Goal: Transaction & Acquisition: Book appointment/travel/reservation

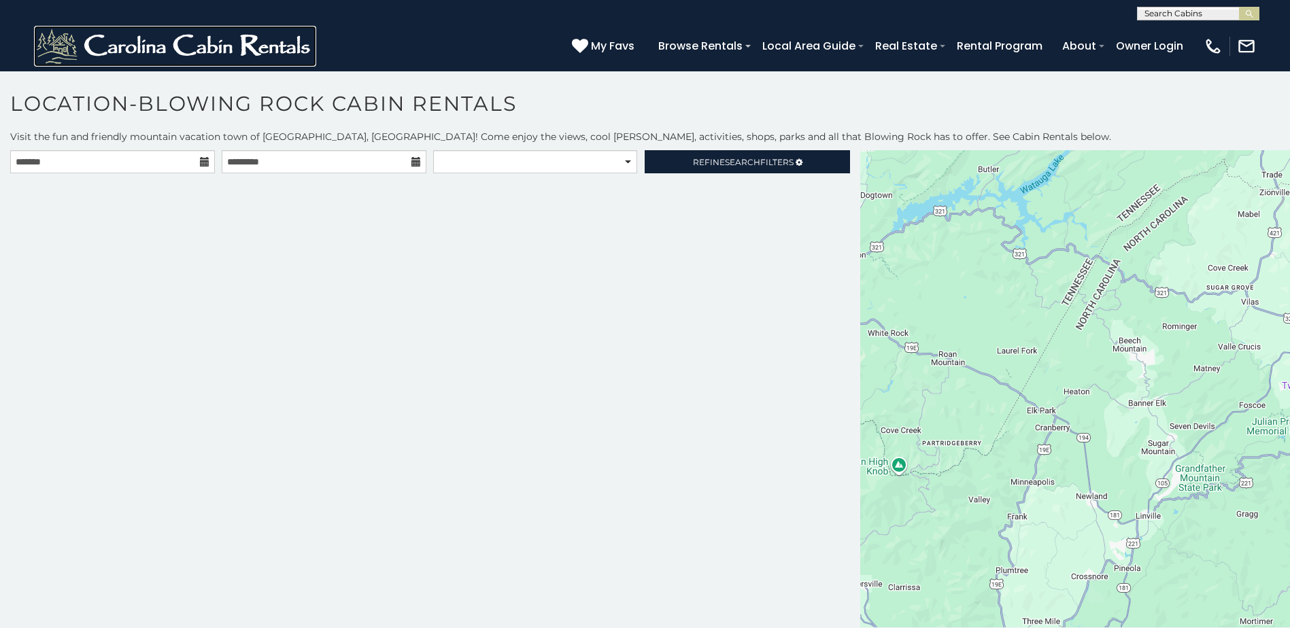
click at [149, 44] on img at bounding box center [175, 46] width 282 height 41
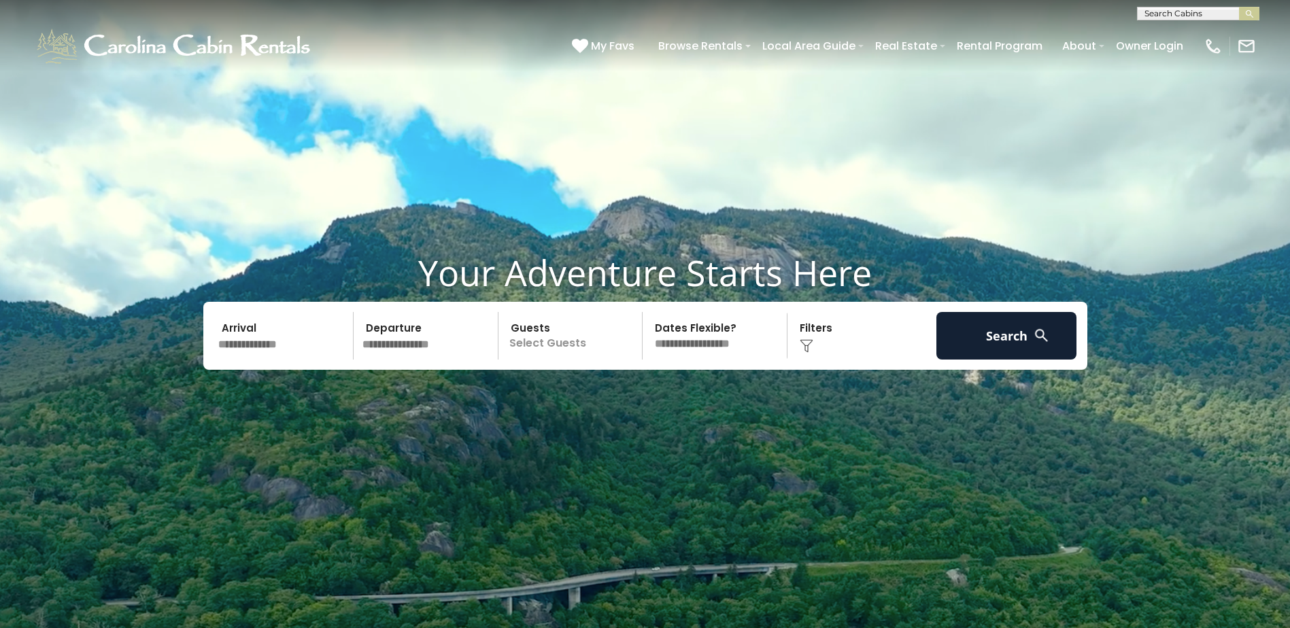
click at [232, 333] on input "text" at bounding box center [283, 336] width 141 height 48
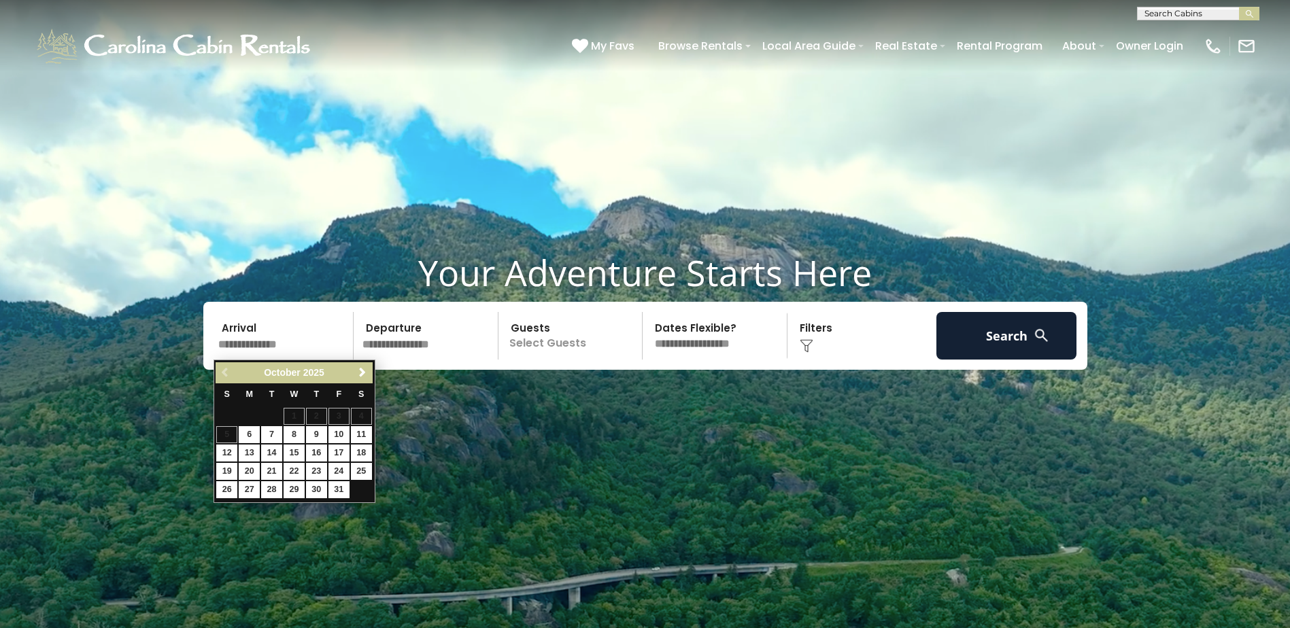
click at [361, 488] on table "S M T W T F S 1 2 3 4 5 6 7 8 9 10 11 12 13 14 15 16 17 18 19 20 21 22 23 24 25…" at bounding box center [294, 441] width 156 height 116
click at [364, 371] on span "Next" at bounding box center [362, 372] width 11 height 11
click at [357, 413] on link "1" at bounding box center [361, 416] width 21 height 17
type input "*******"
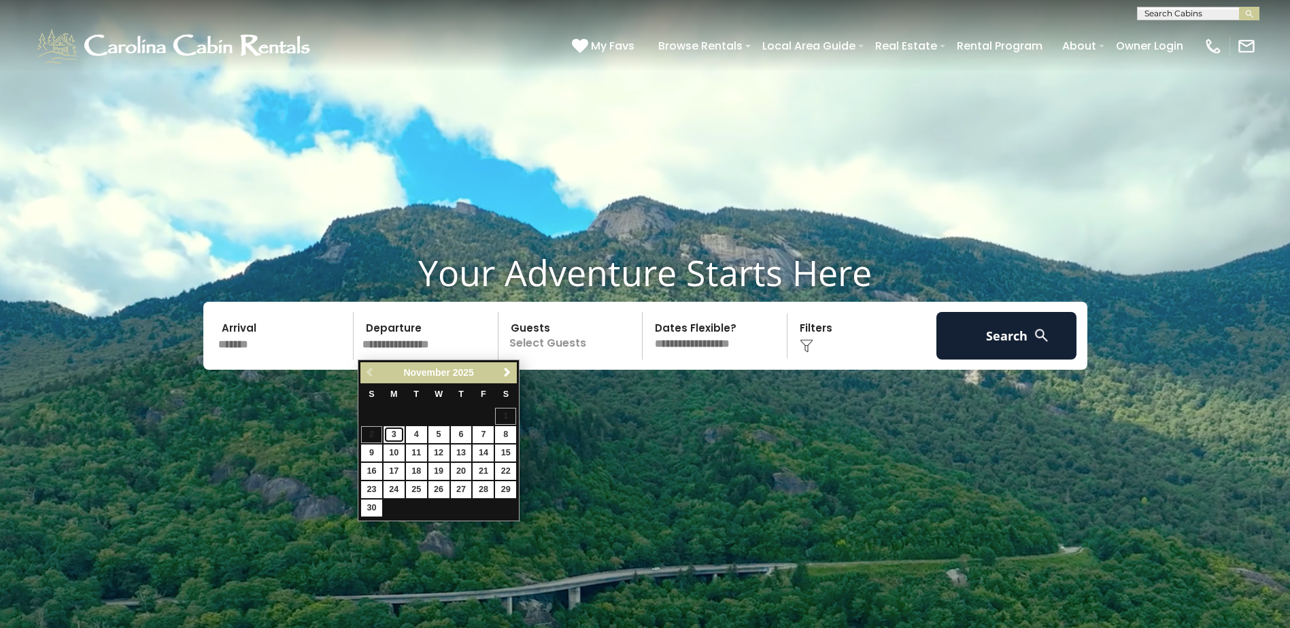
click at [394, 434] on link "3" at bounding box center [393, 434] width 21 height 17
type input "*******"
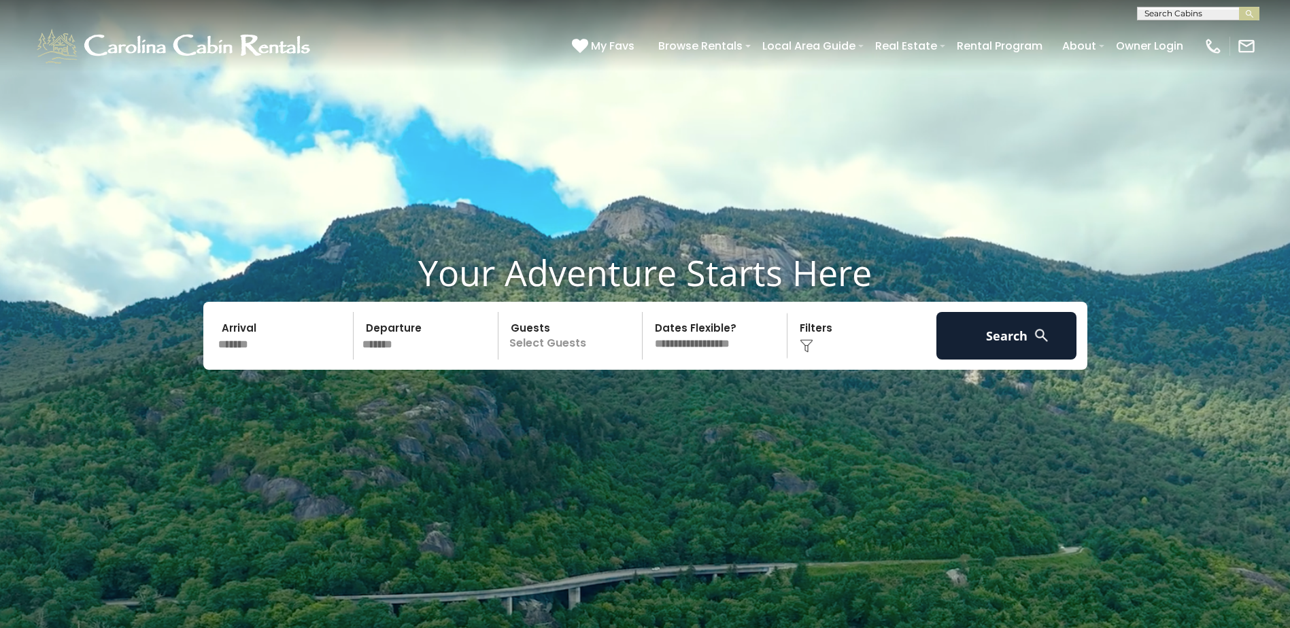
click at [546, 342] on p "Select Guests" at bounding box center [572, 336] width 140 height 48
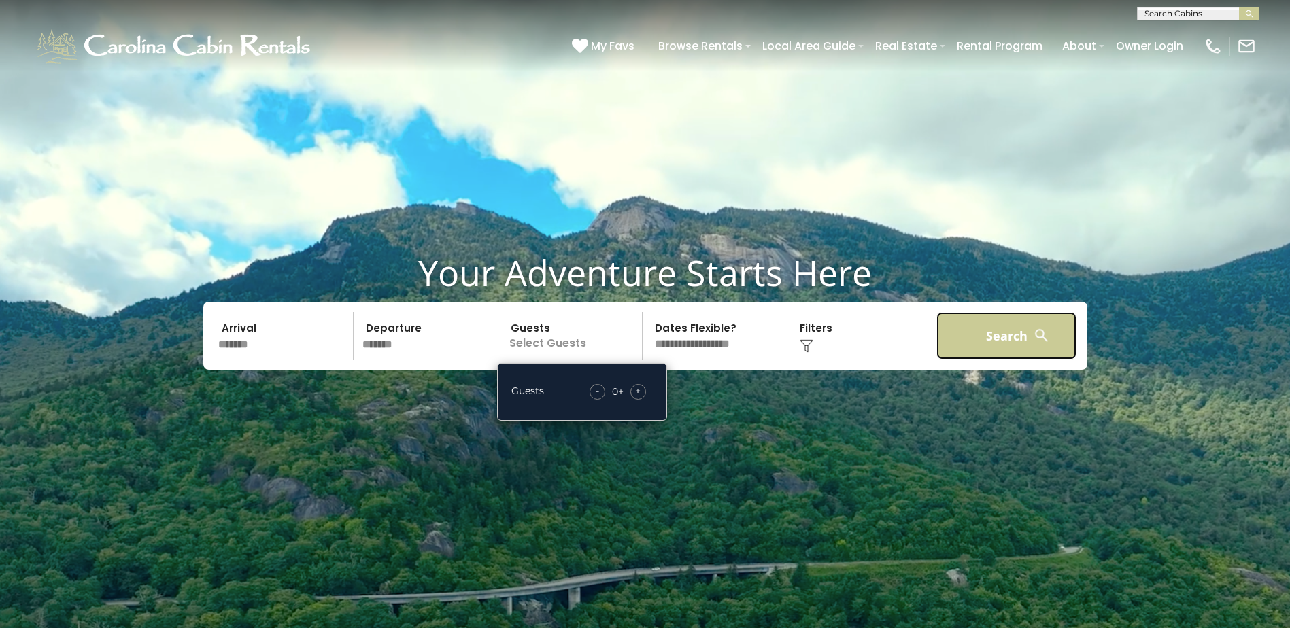
click at [1010, 339] on button "Search" at bounding box center [1006, 336] width 141 height 48
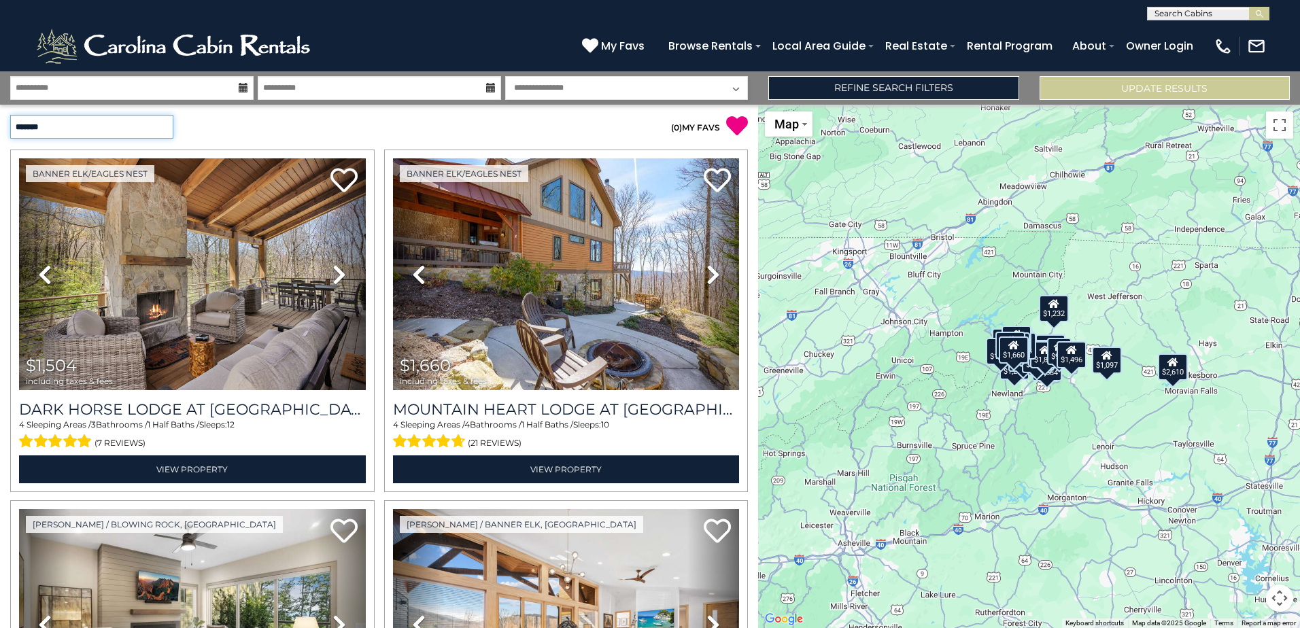
click at [90, 124] on select "**********" at bounding box center [91, 127] width 163 height 24
select select "*********"
click at [10, 115] on select "**********" at bounding box center [91, 127] width 163 height 24
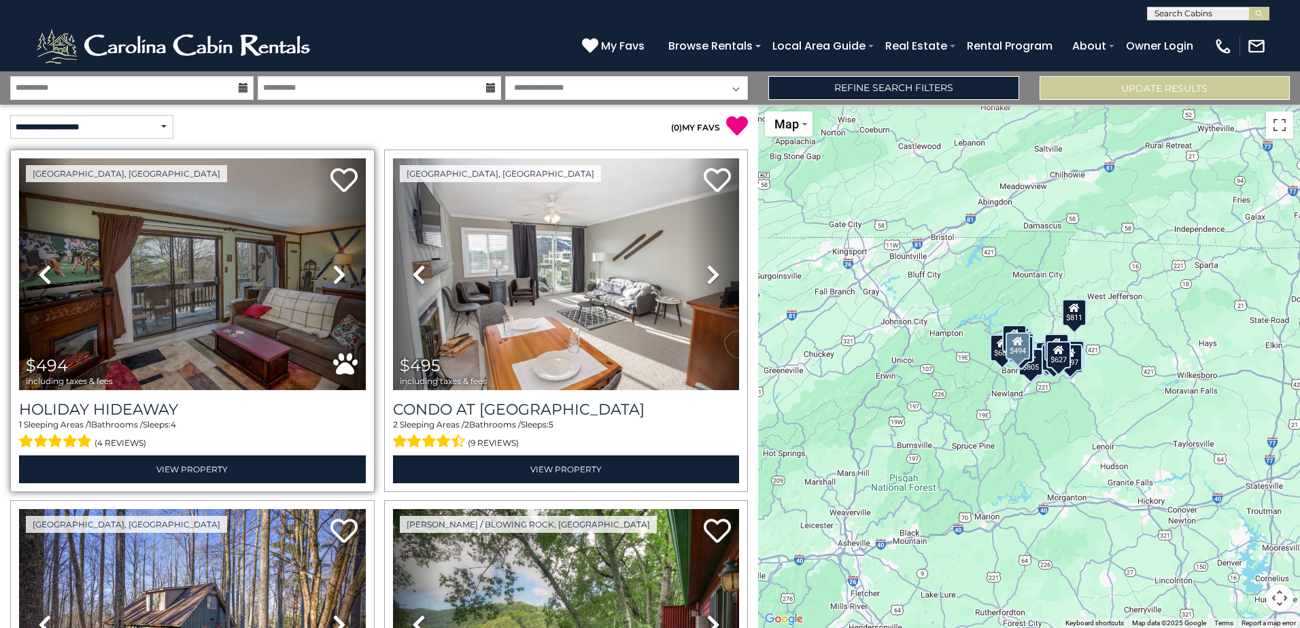
click at [335, 269] on icon at bounding box center [339, 275] width 14 height 22
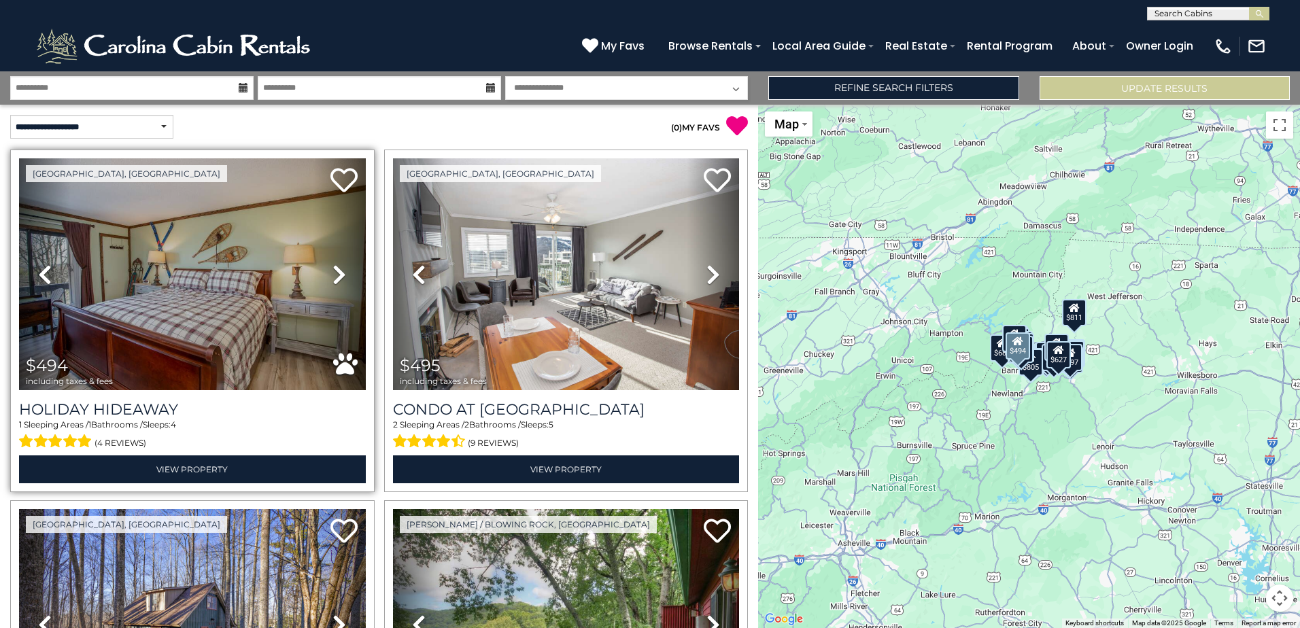
click at [335, 269] on icon at bounding box center [339, 275] width 14 height 22
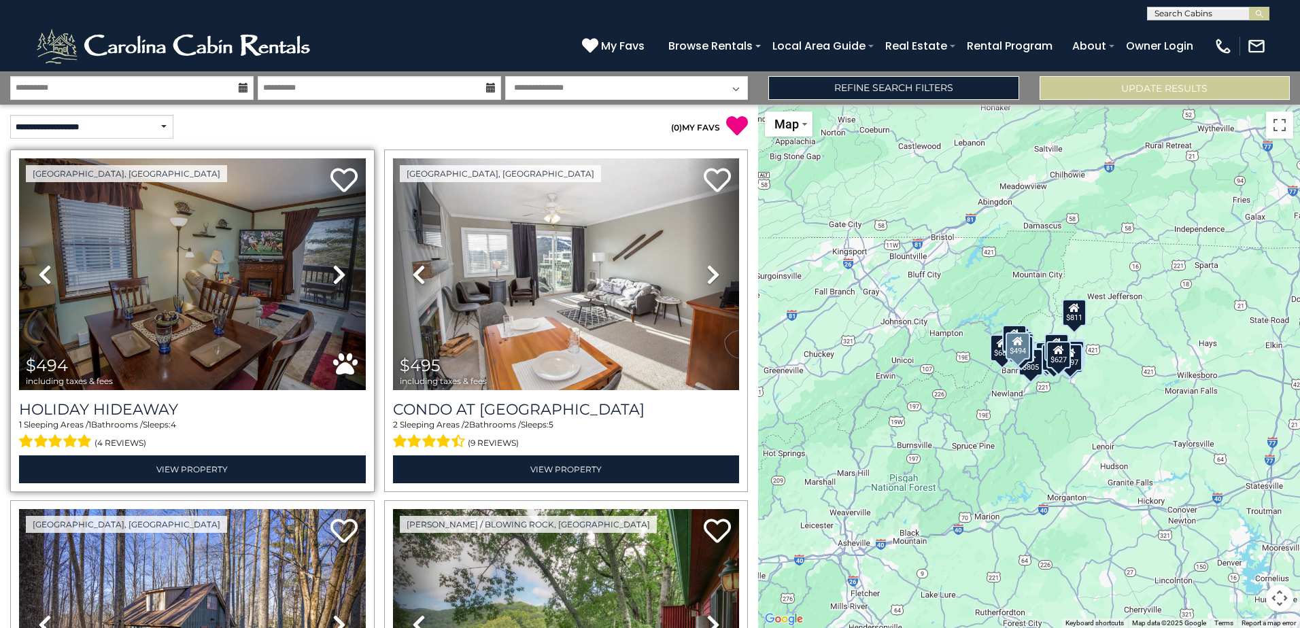
click at [335, 269] on icon at bounding box center [339, 275] width 14 height 22
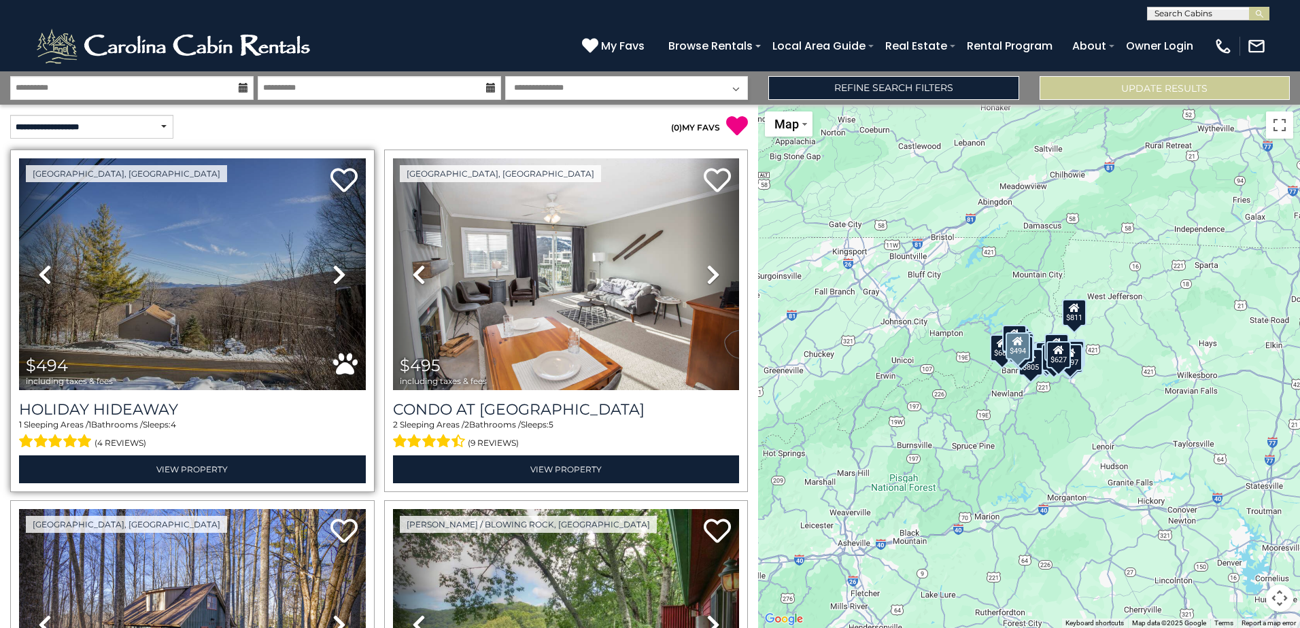
click at [335, 269] on icon at bounding box center [339, 275] width 14 height 22
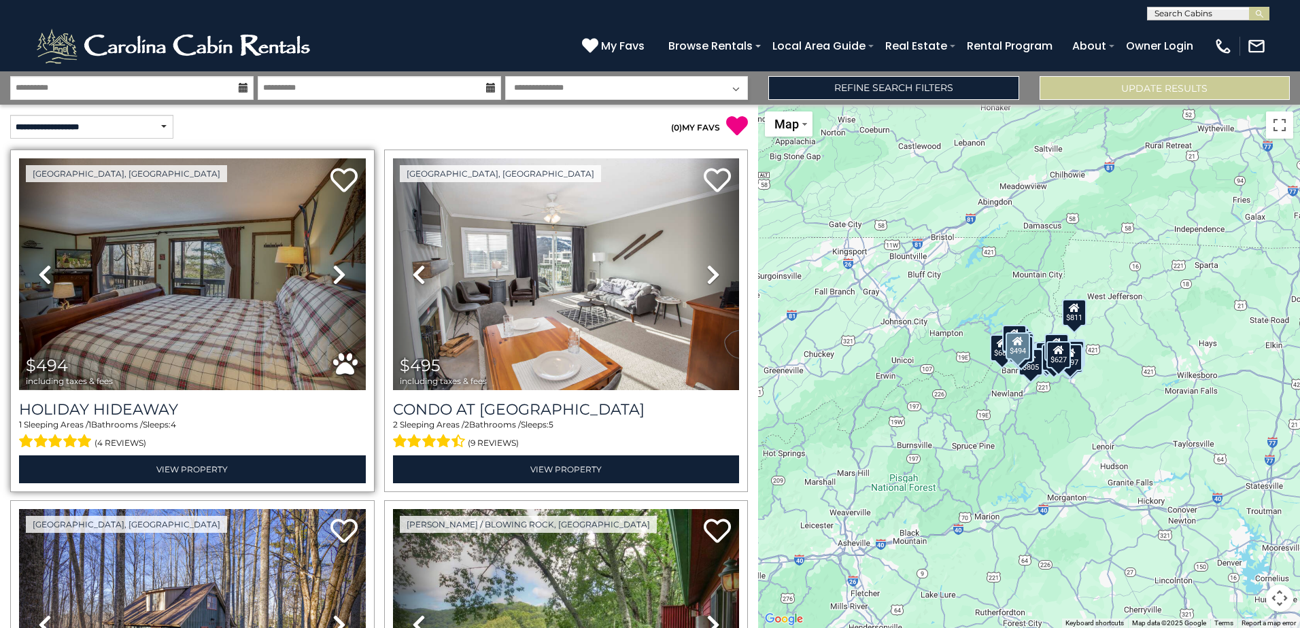
click at [335, 269] on icon at bounding box center [339, 275] width 14 height 22
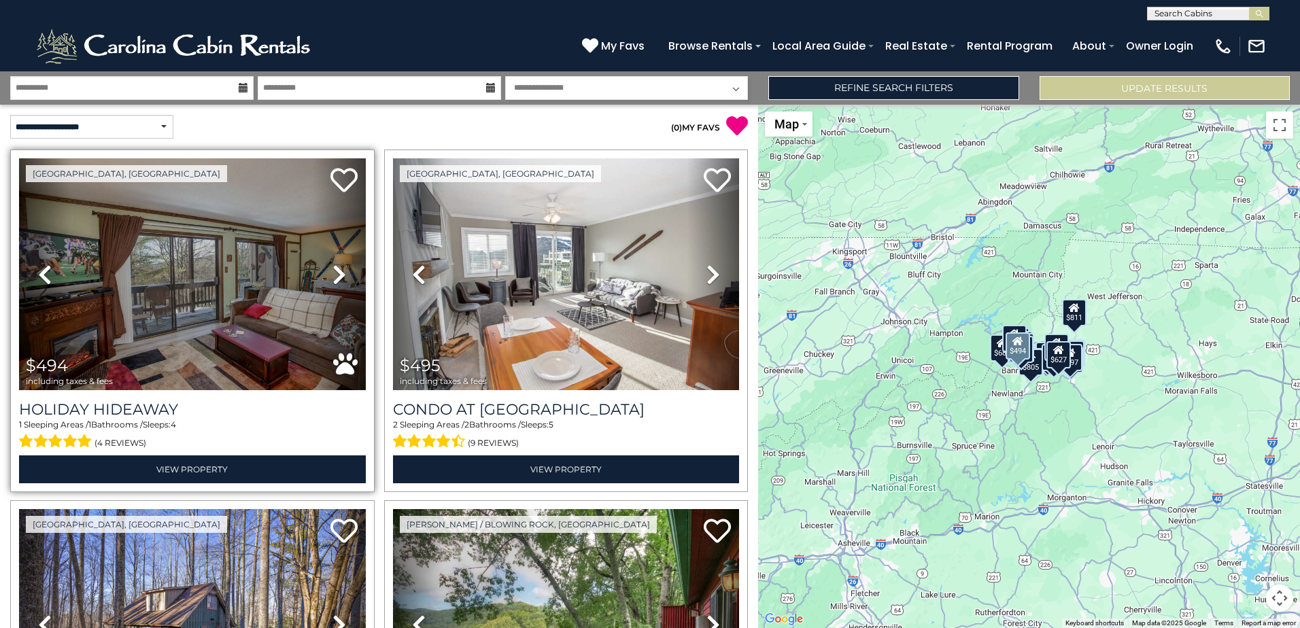
click at [335, 269] on icon at bounding box center [339, 275] width 14 height 22
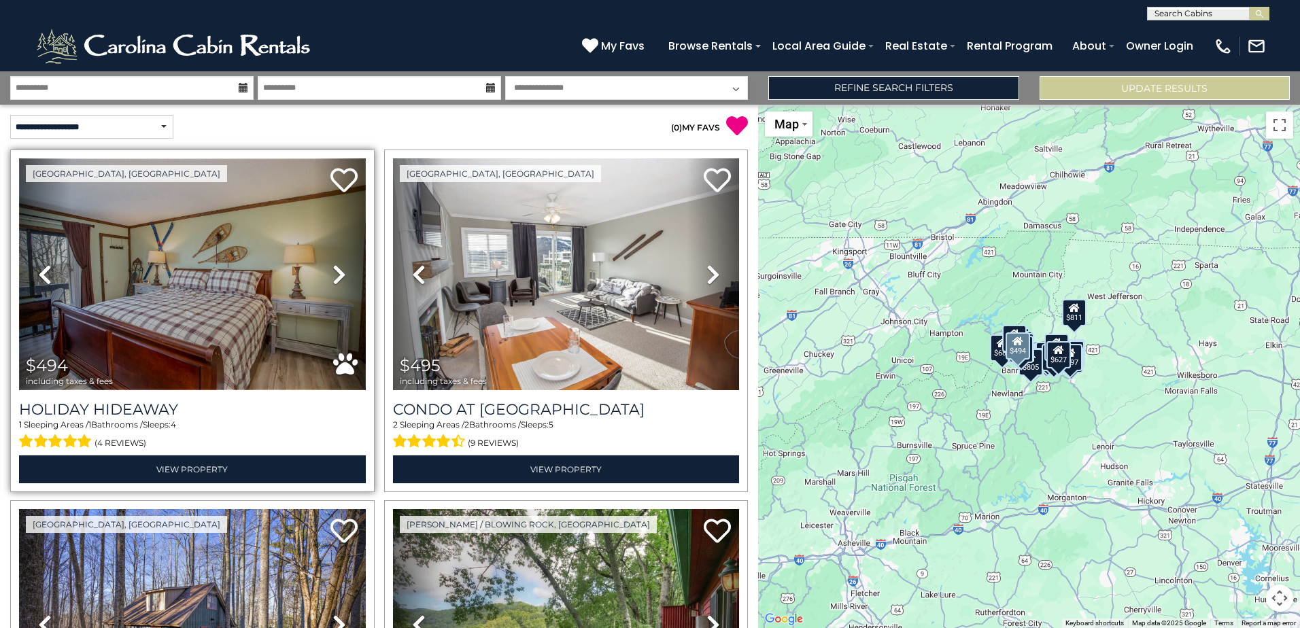
click at [222, 290] on img at bounding box center [192, 274] width 347 height 232
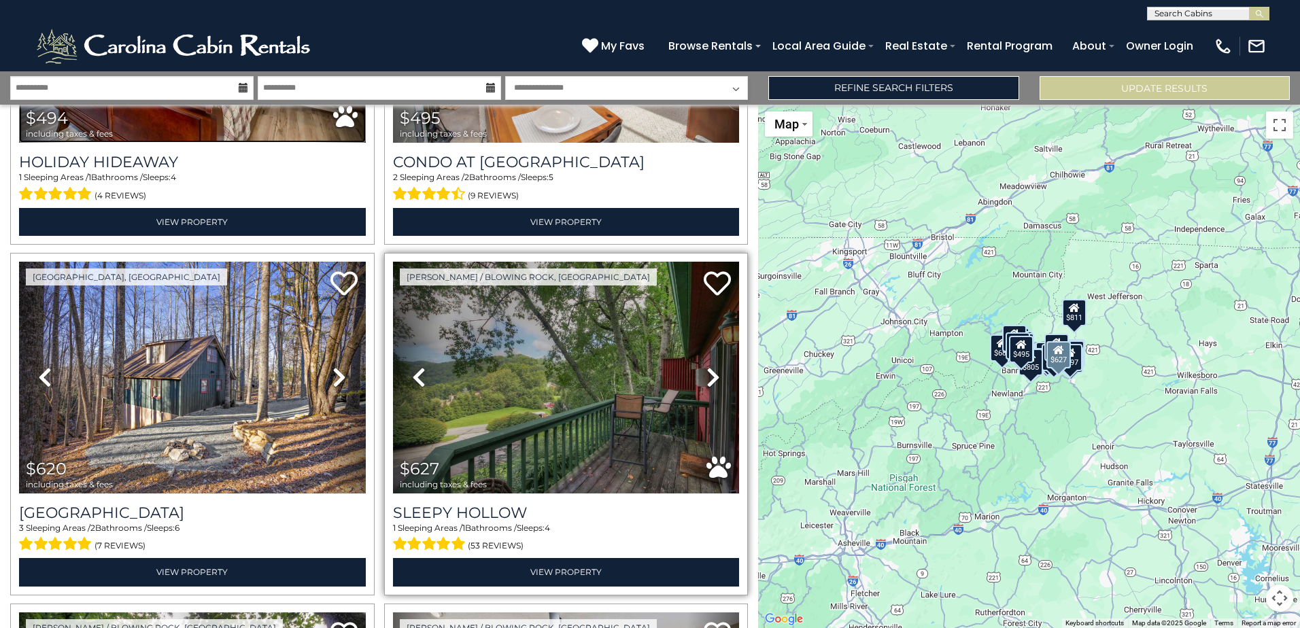
scroll to position [272, 0]
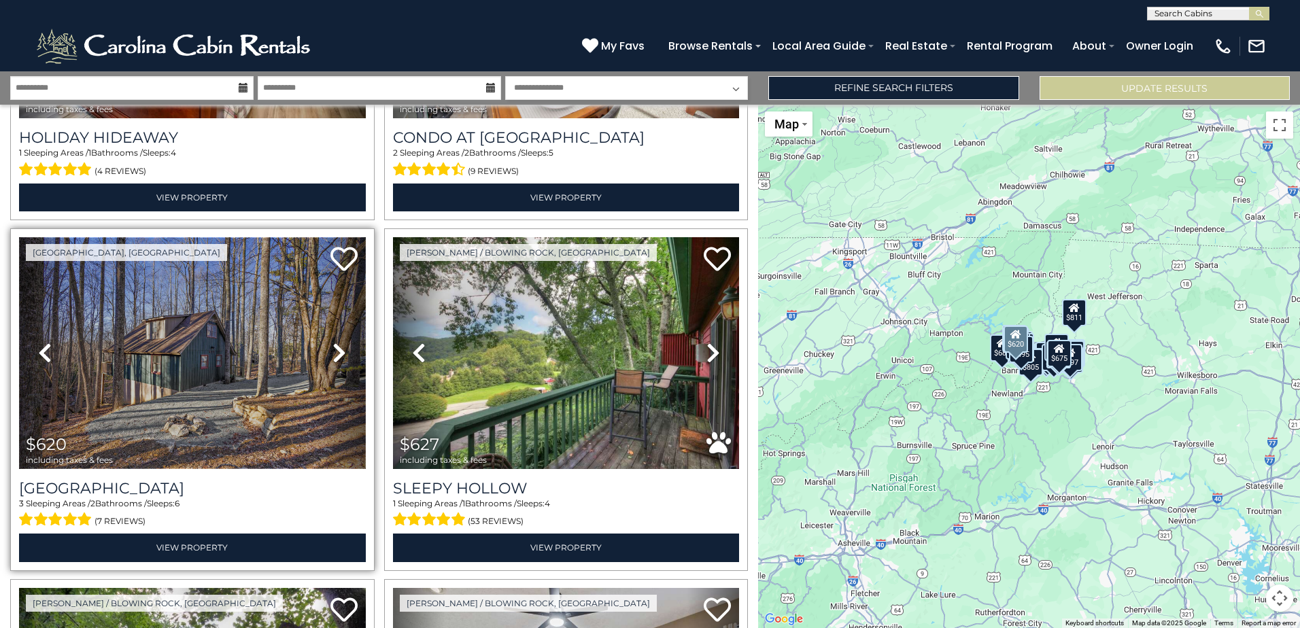
click at [188, 357] on img at bounding box center [192, 353] width 347 height 232
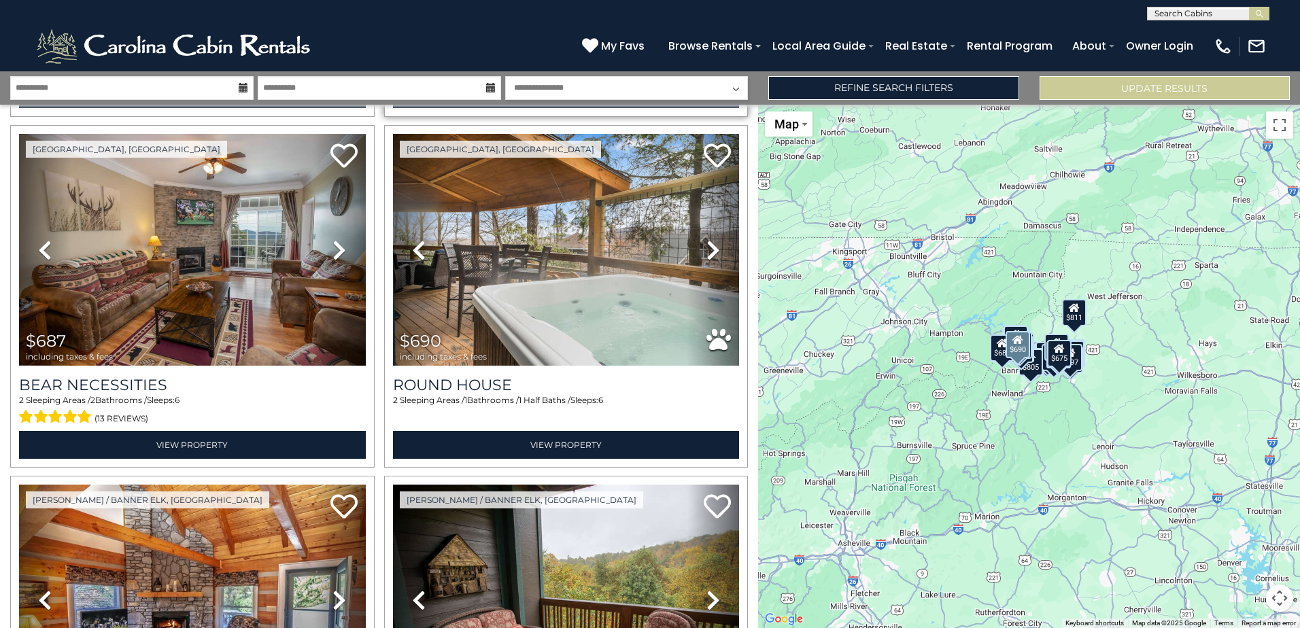
scroll to position [1428, 0]
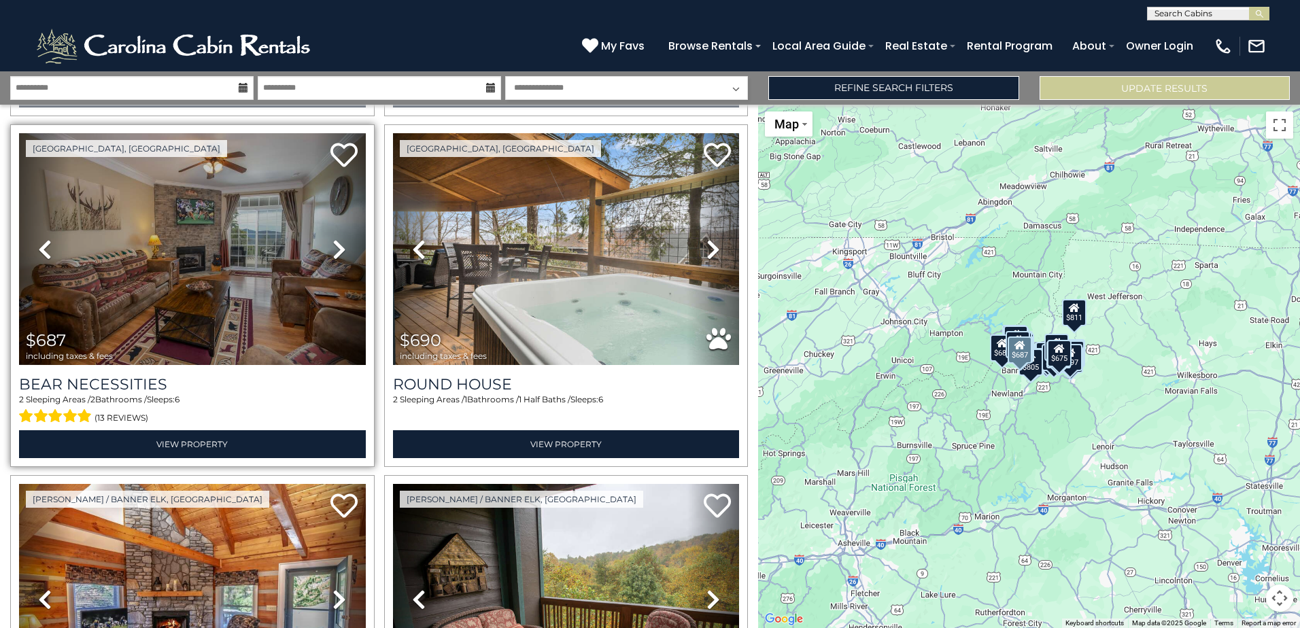
click at [336, 242] on icon at bounding box center [339, 250] width 14 height 22
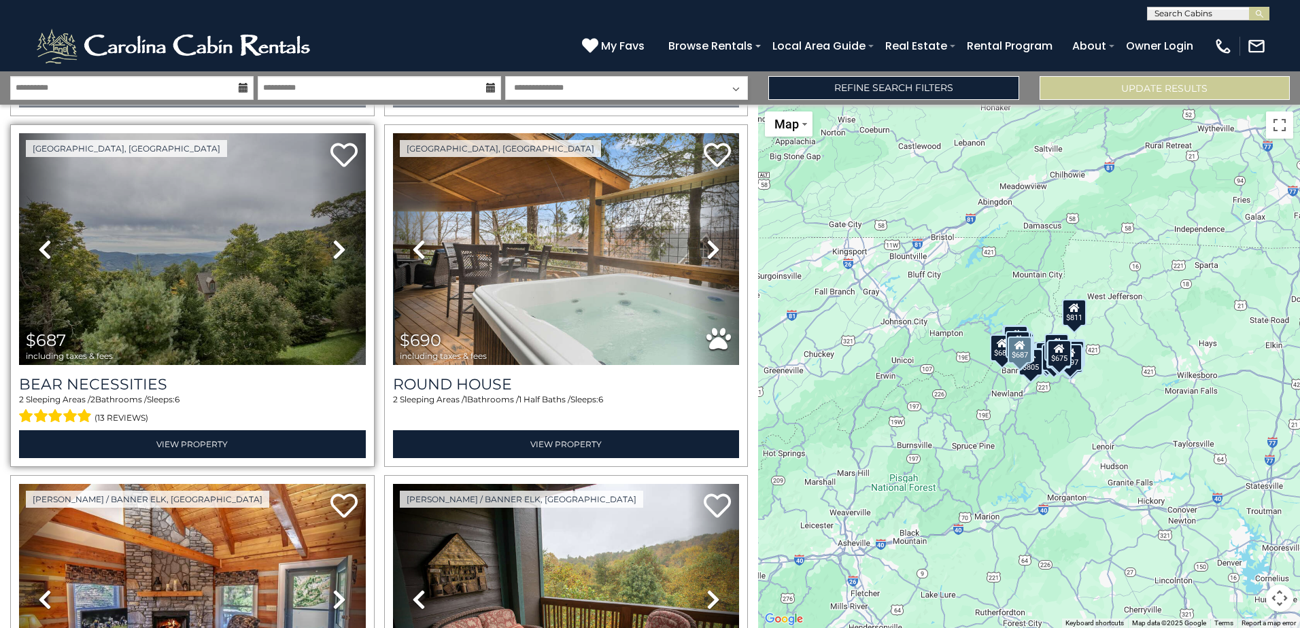
click at [337, 242] on icon at bounding box center [339, 250] width 14 height 22
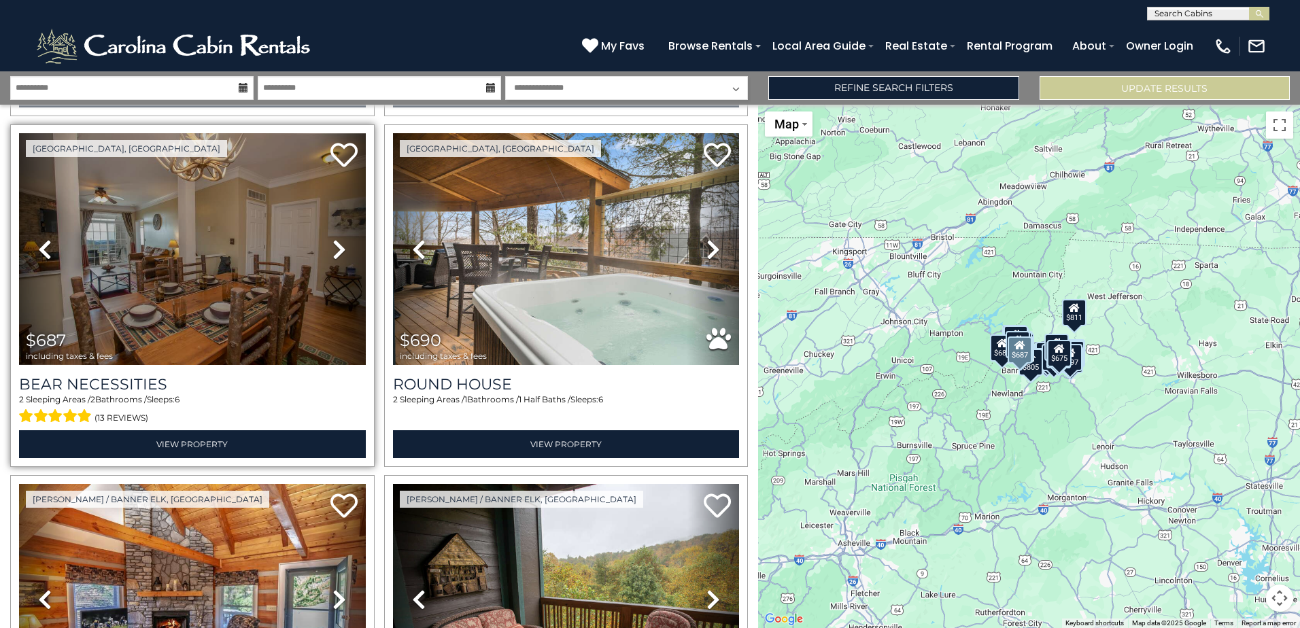
click at [339, 242] on icon at bounding box center [339, 250] width 14 height 22
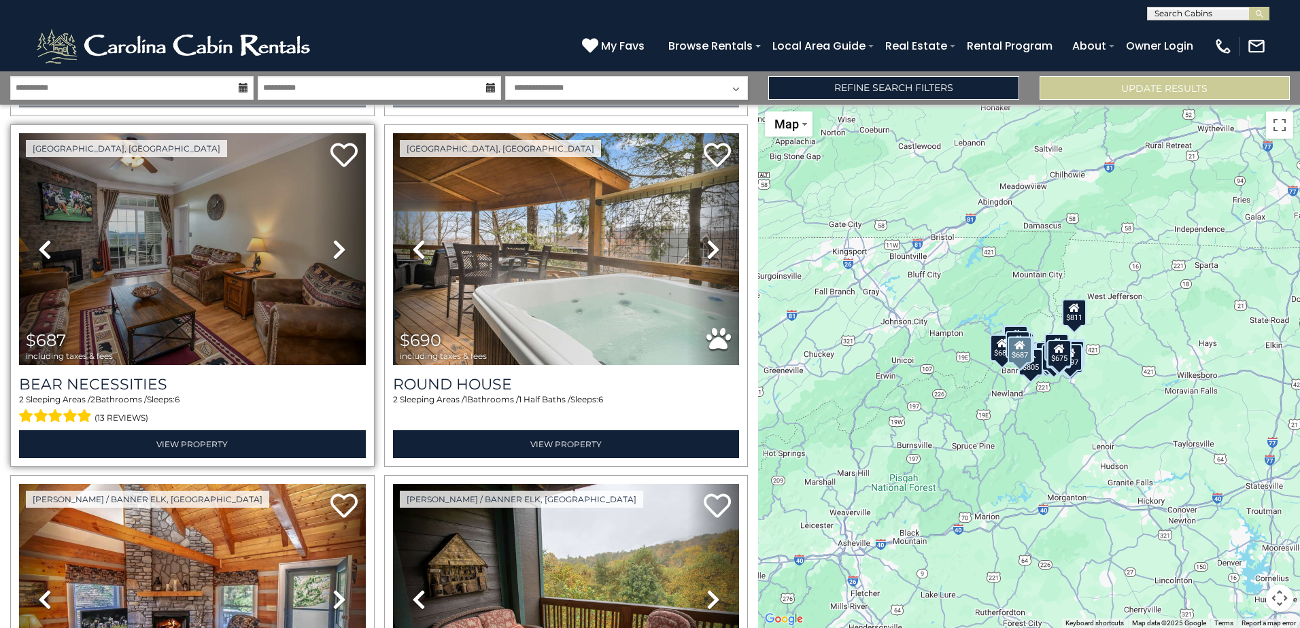
click at [51, 239] on icon at bounding box center [45, 250] width 14 height 22
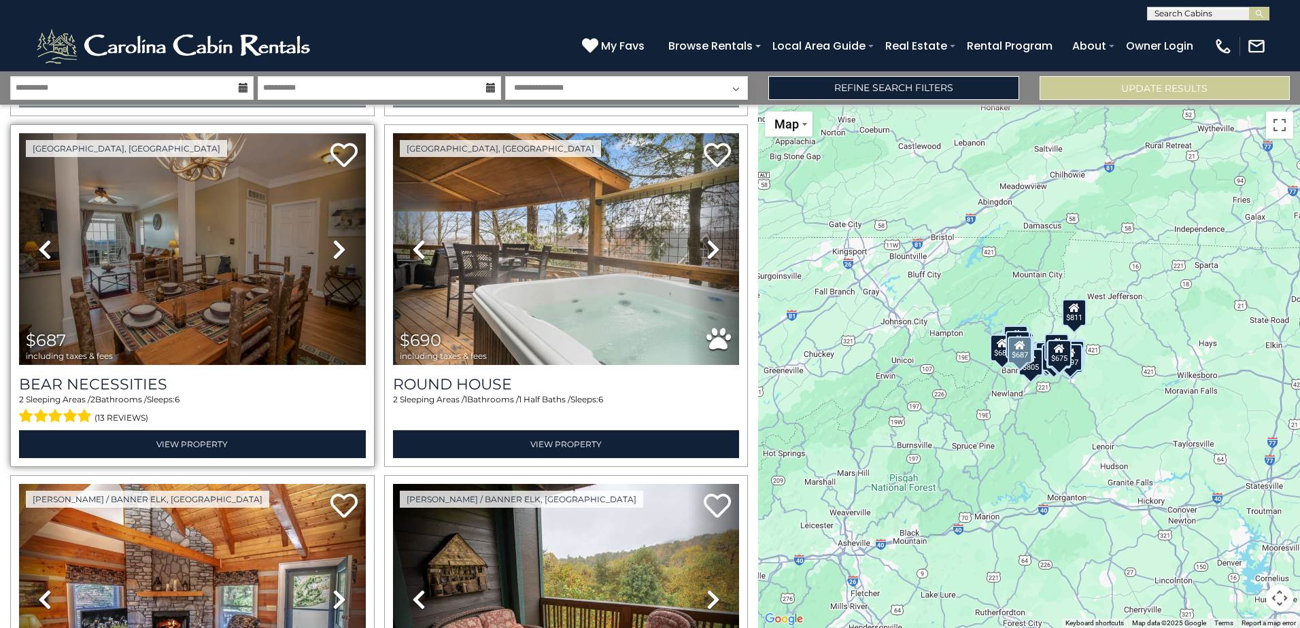
click at [51, 239] on icon at bounding box center [45, 250] width 14 height 22
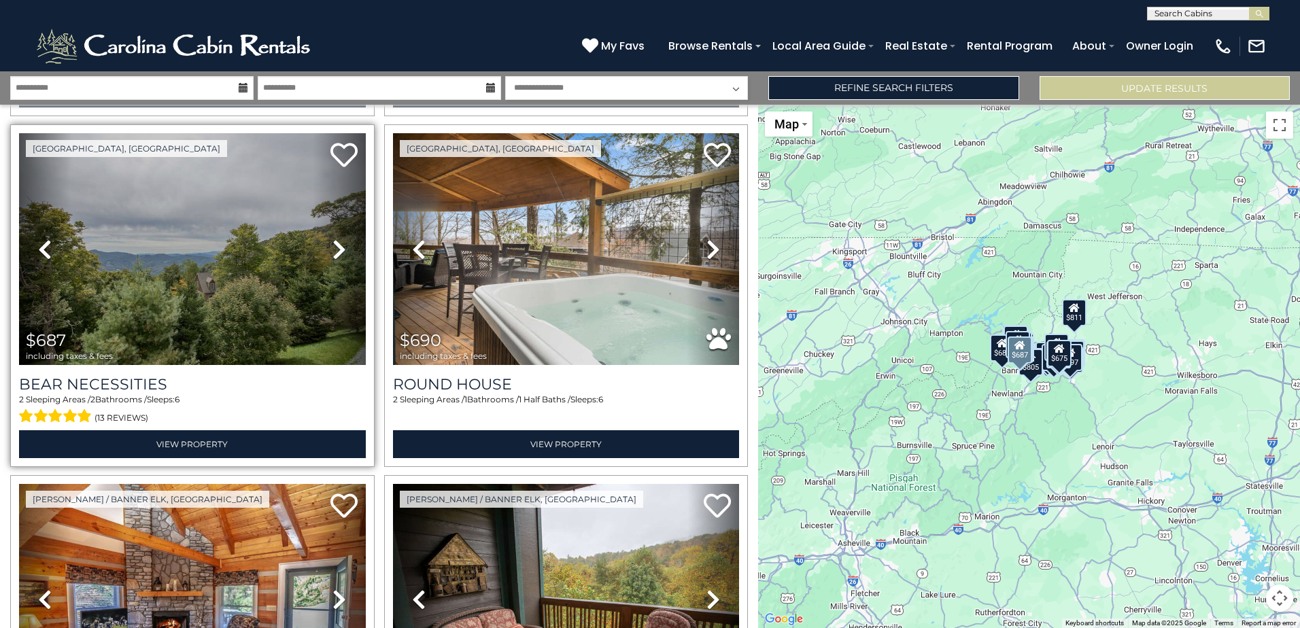
click at [51, 239] on icon at bounding box center [45, 250] width 14 height 22
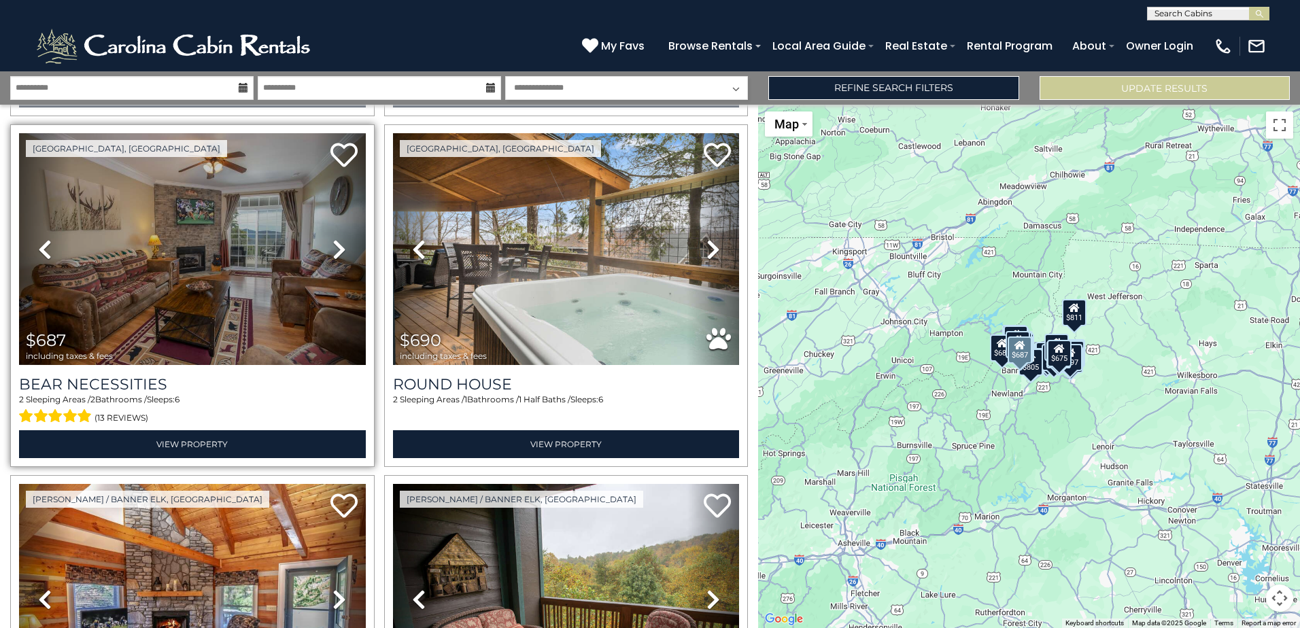
click at [51, 239] on icon at bounding box center [45, 250] width 14 height 22
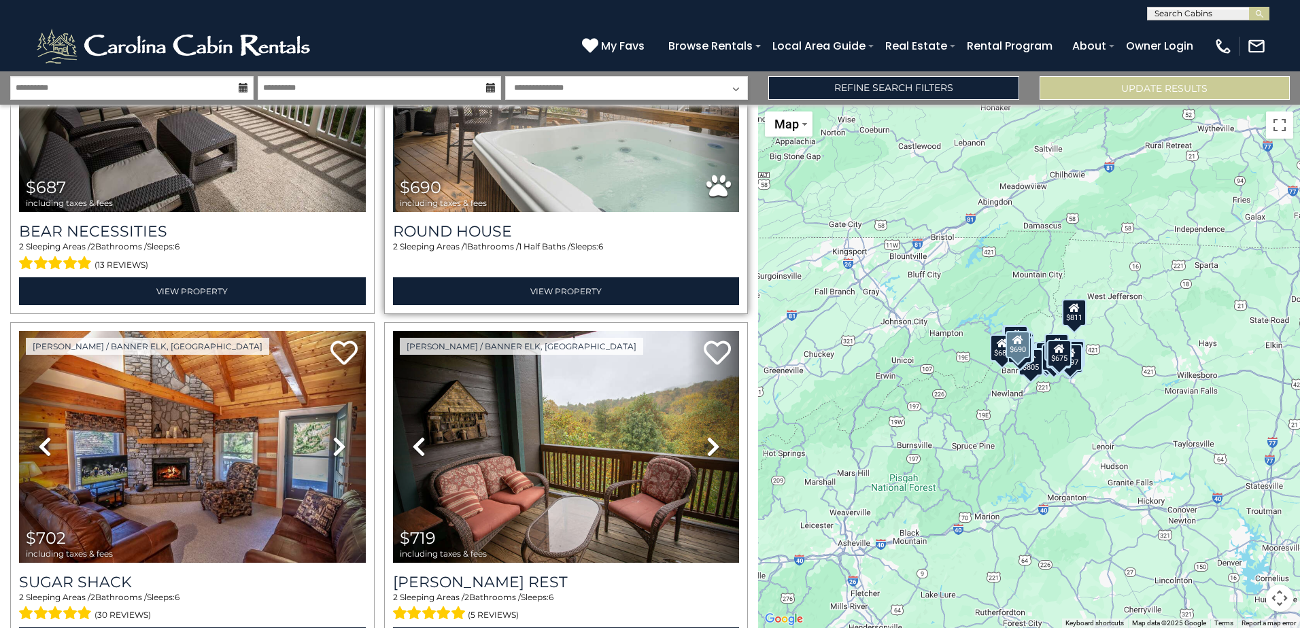
scroll to position [1632, 0]
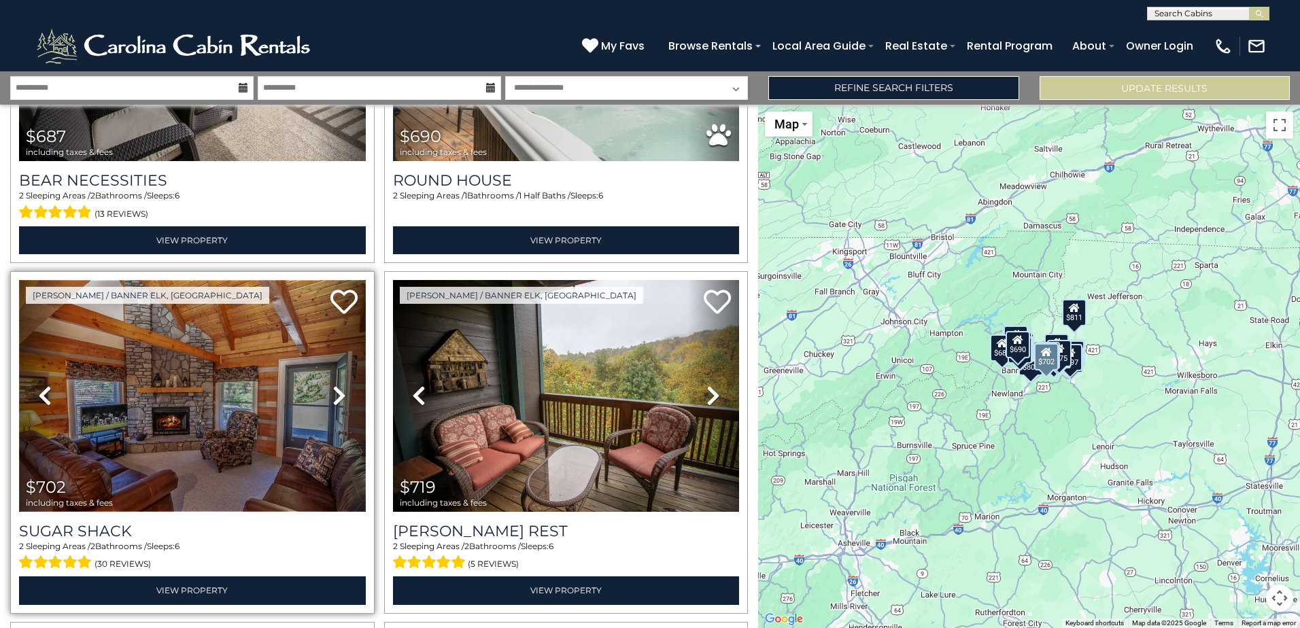
click at [209, 398] on img at bounding box center [192, 396] width 347 height 232
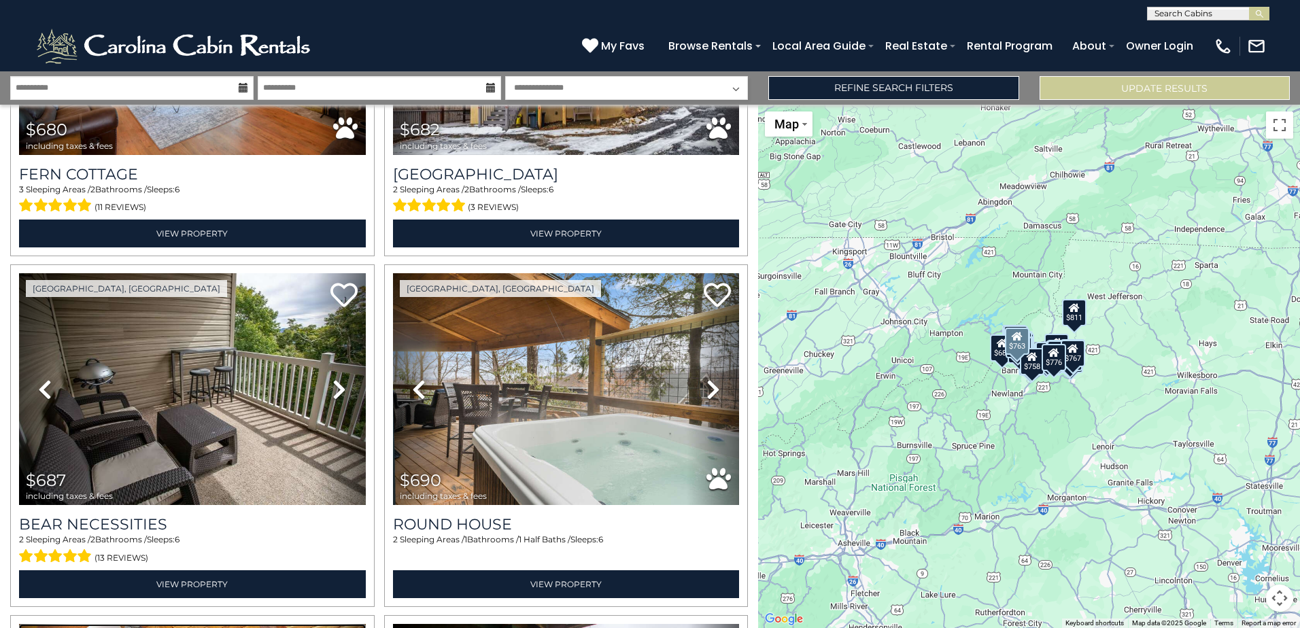
scroll to position [1020, 0]
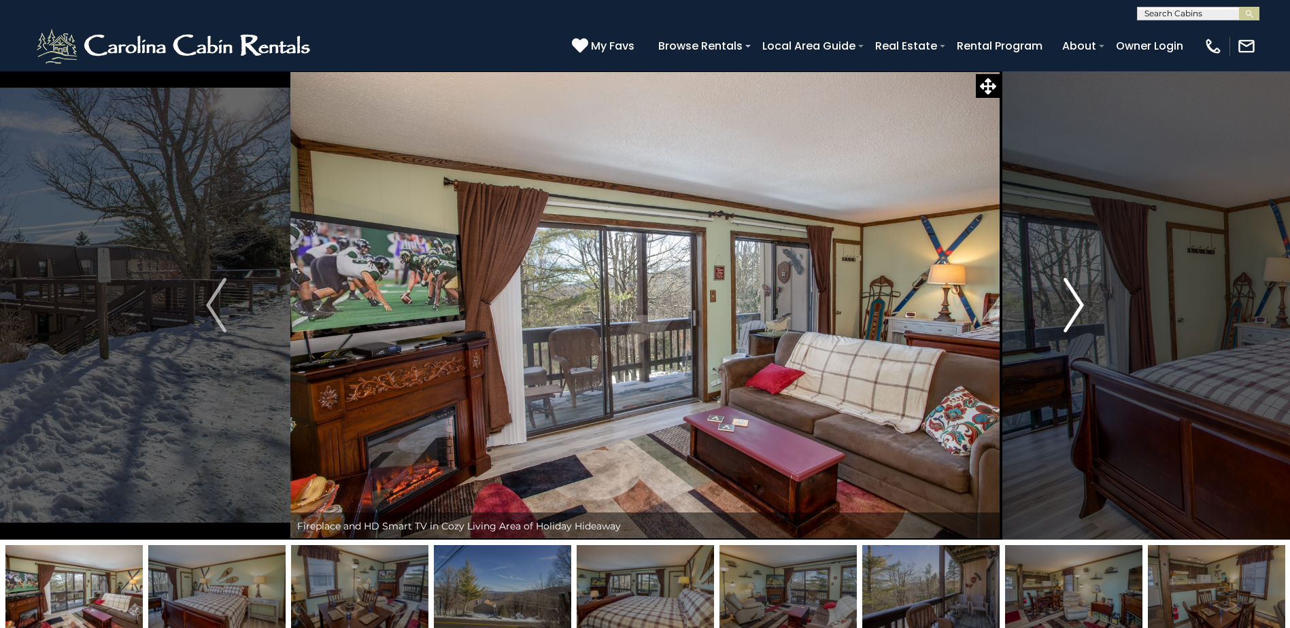
click at [1075, 298] on img "Next" at bounding box center [1073, 305] width 20 height 54
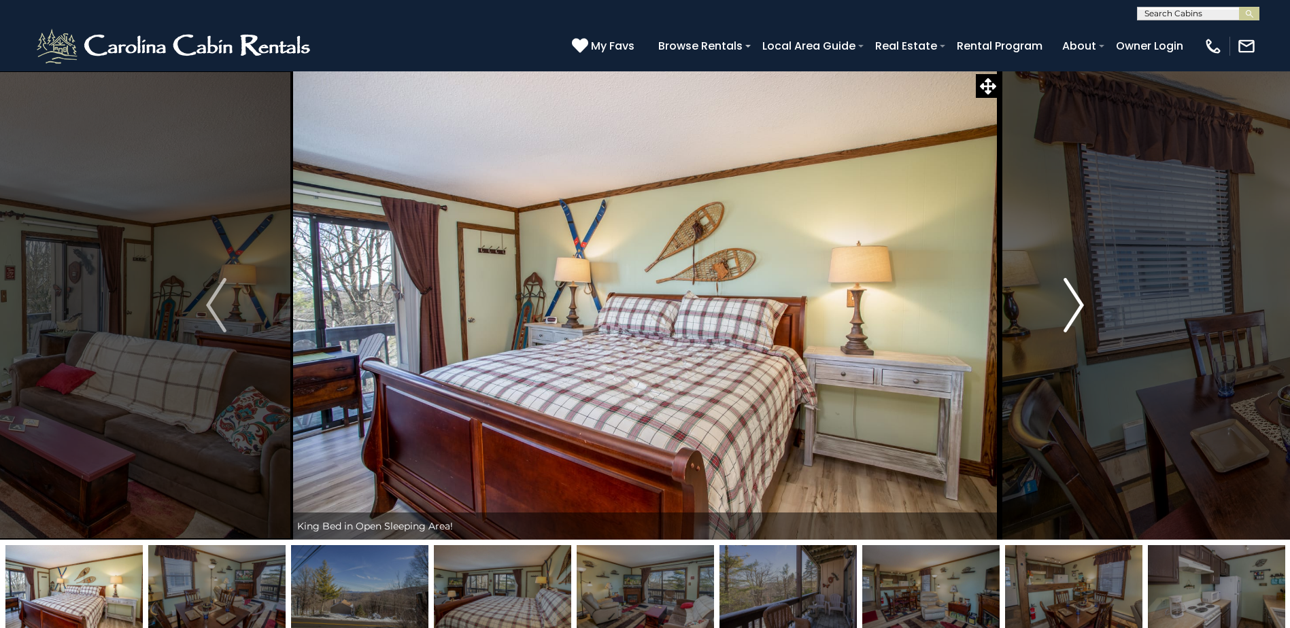
click at [1075, 298] on img "Next" at bounding box center [1073, 305] width 20 height 54
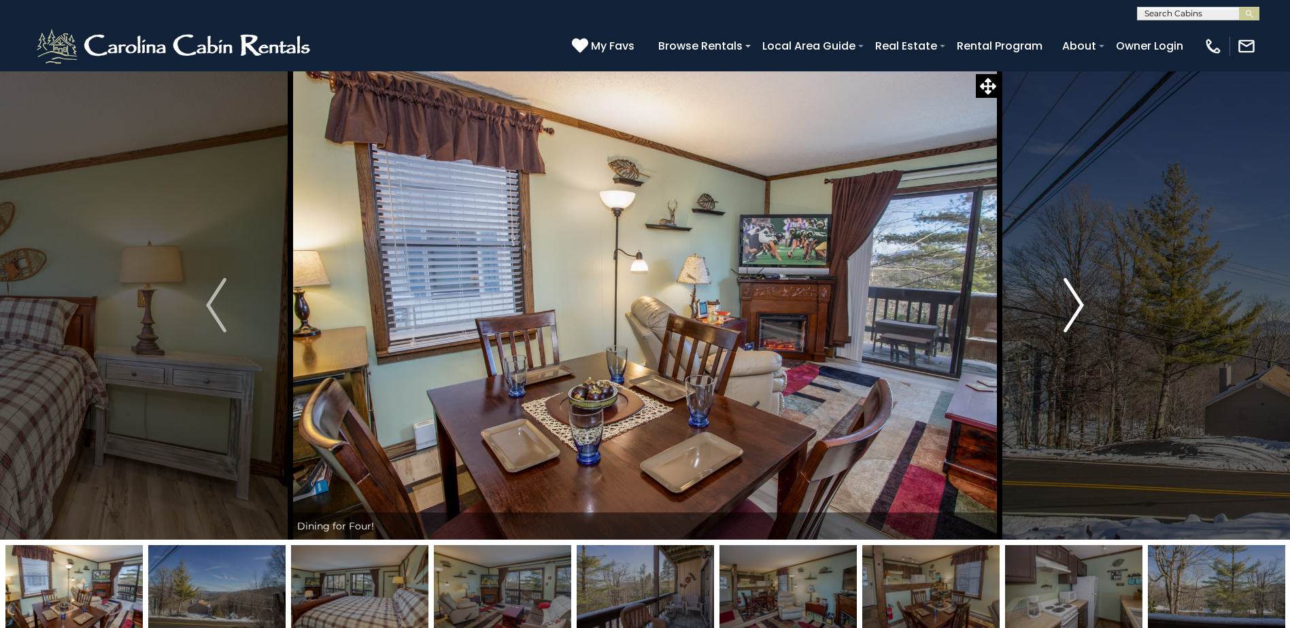
click at [1075, 298] on img "Next" at bounding box center [1073, 305] width 20 height 54
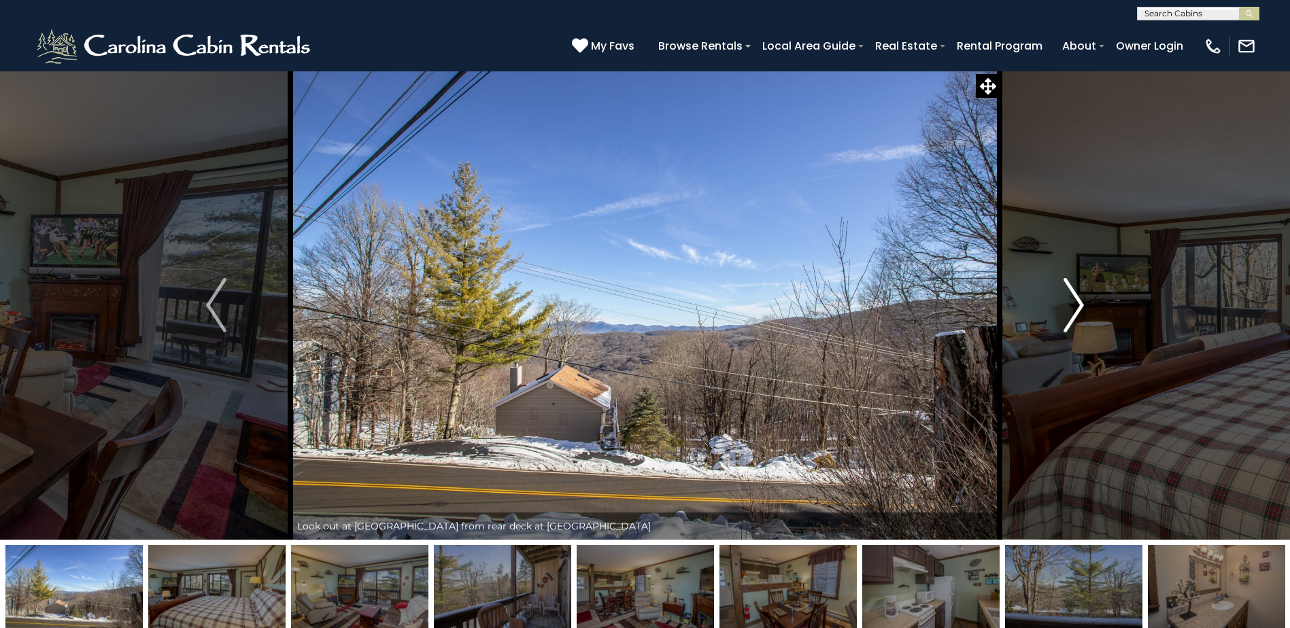
click at [1075, 298] on img "Next" at bounding box center [1073, 305] width 20 height 54
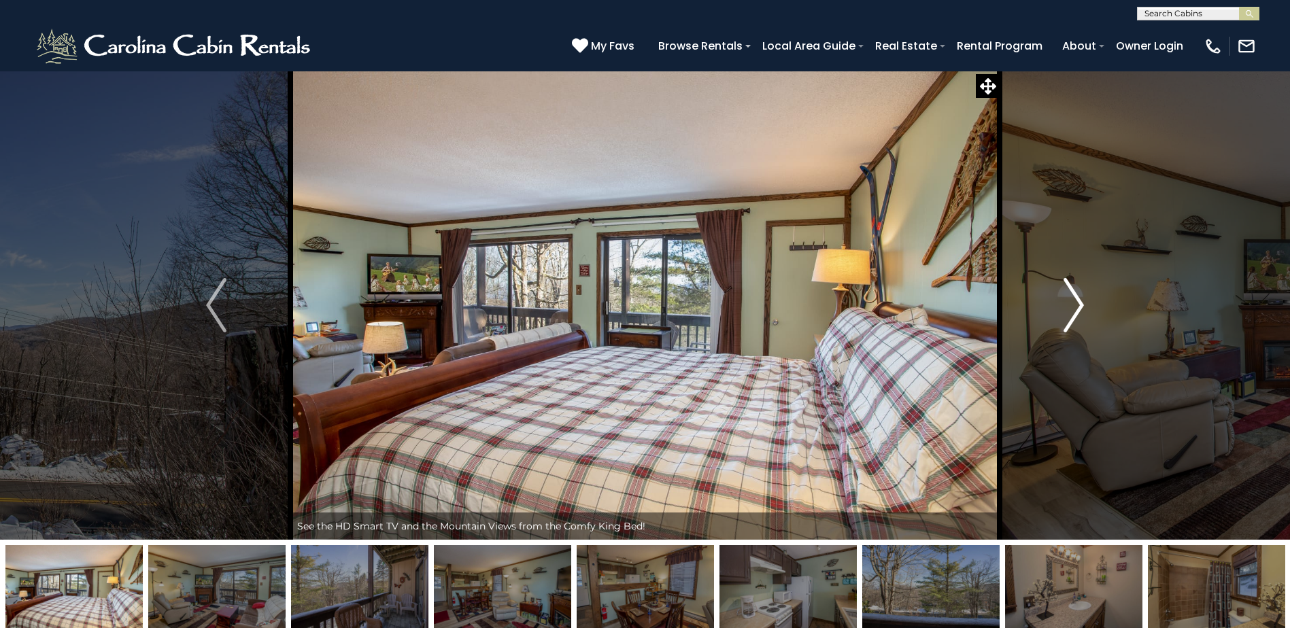
click at [1075, 298] on img "Next" at bounding box center [1073, 305] width 20 height 54
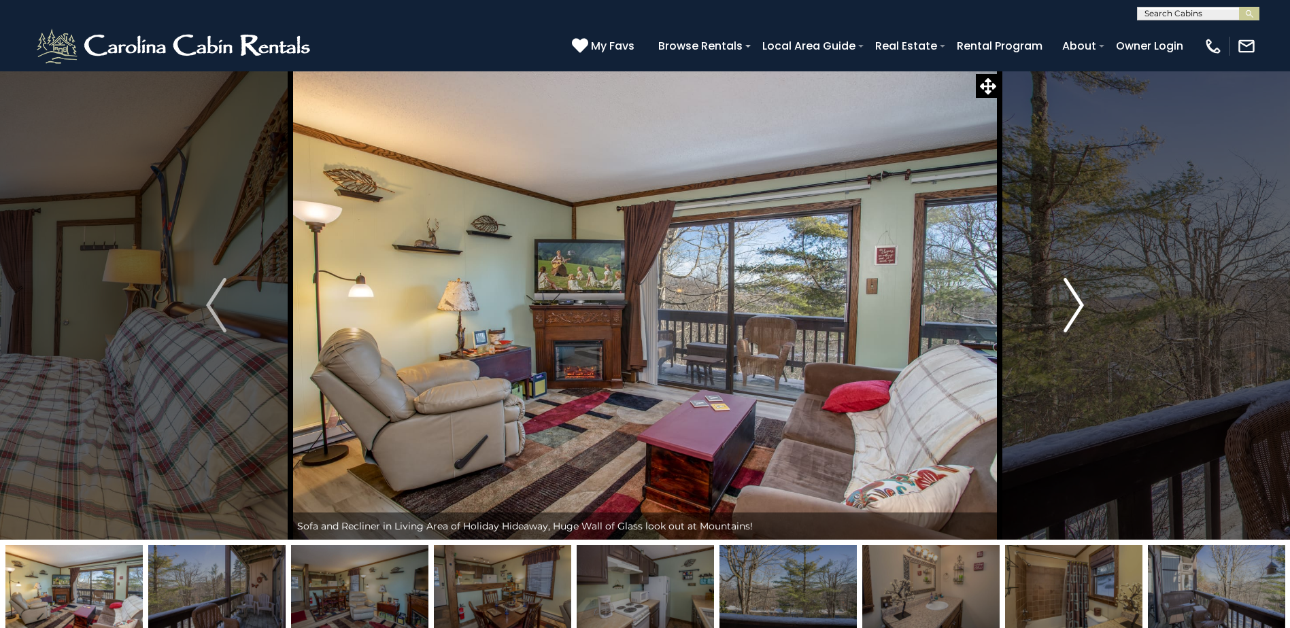
click at [1075, 298] on img "Next" at bounding box center [1073, 305] width 20 height 54
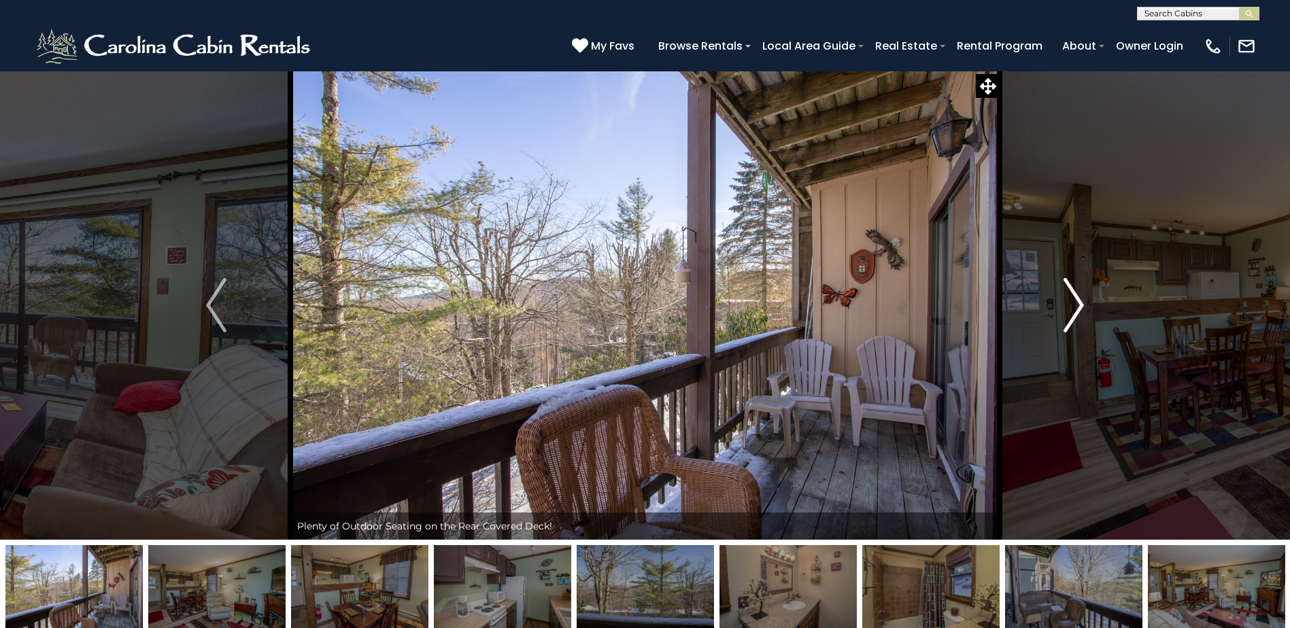
click at [1075, 298] on img "Next" at bounding box center [1073, 305] width 20 height 54
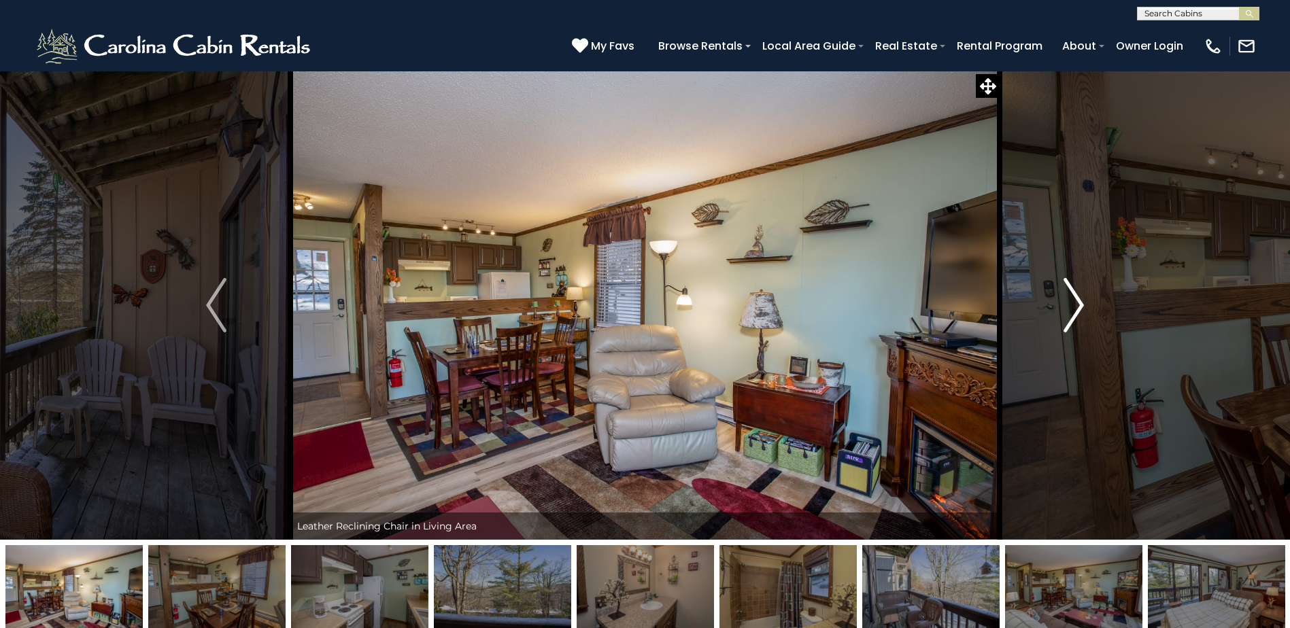
click at [1075, 298] on img "Next" at bounding box center [1073, 305] width 20 height 54
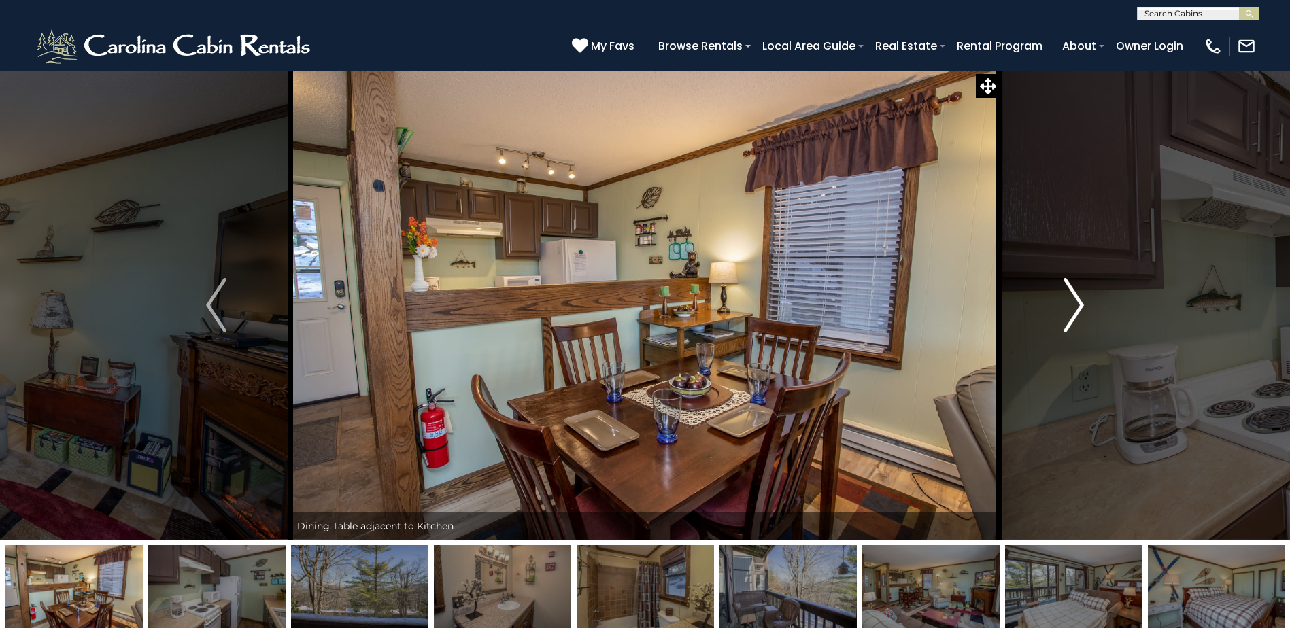
click at [1075, 298] on img "Next" at bounding box center [1073, 305] width 20 height 54
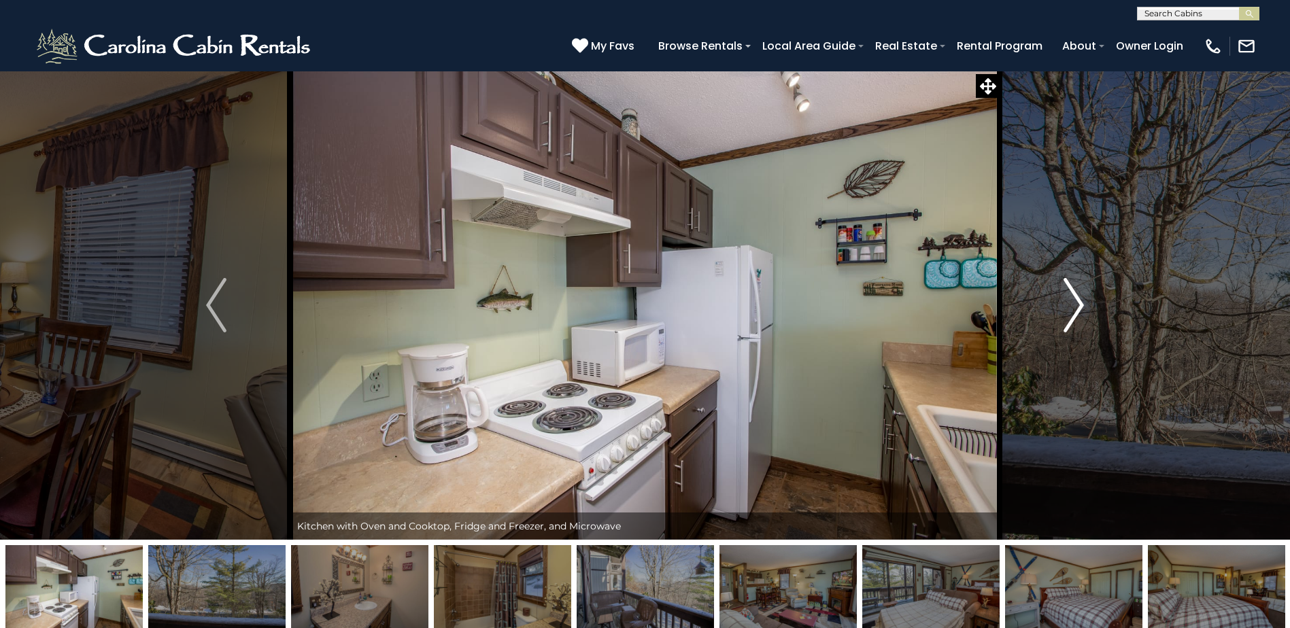
click at [1075, 298] on img "Next" at bounding box center [1073, 305] width 20 height 54
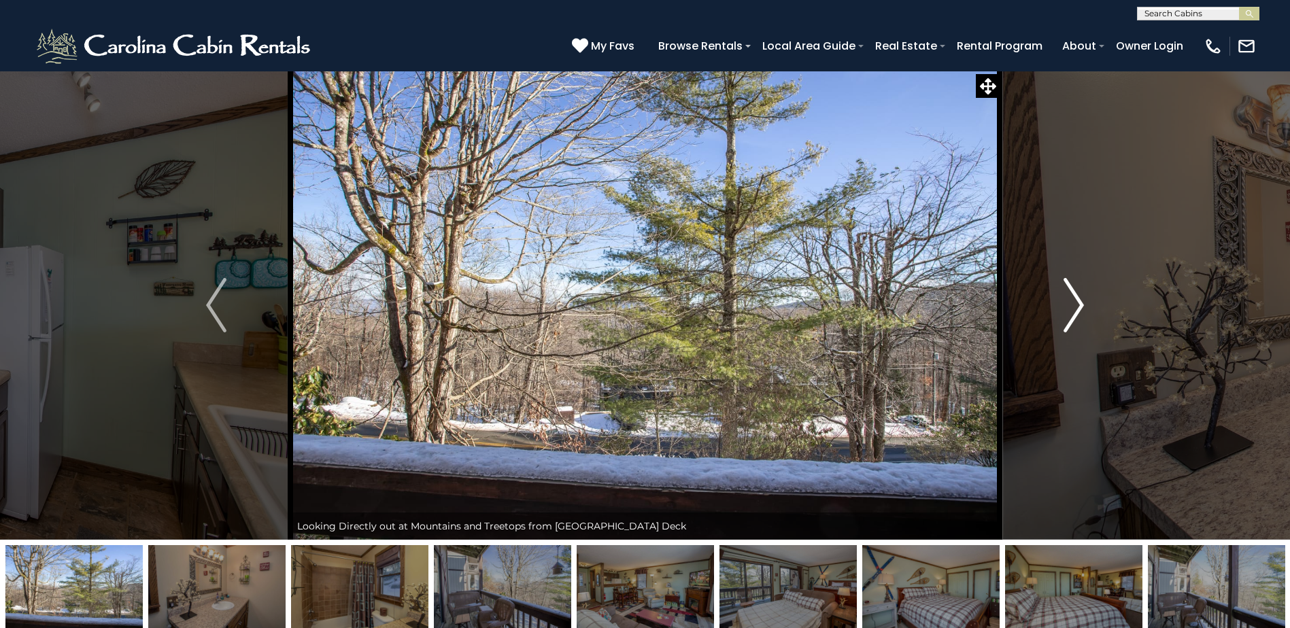
click at [1075, 298] on img "Next" at bounding box center [1073, 305] width 20 height 54
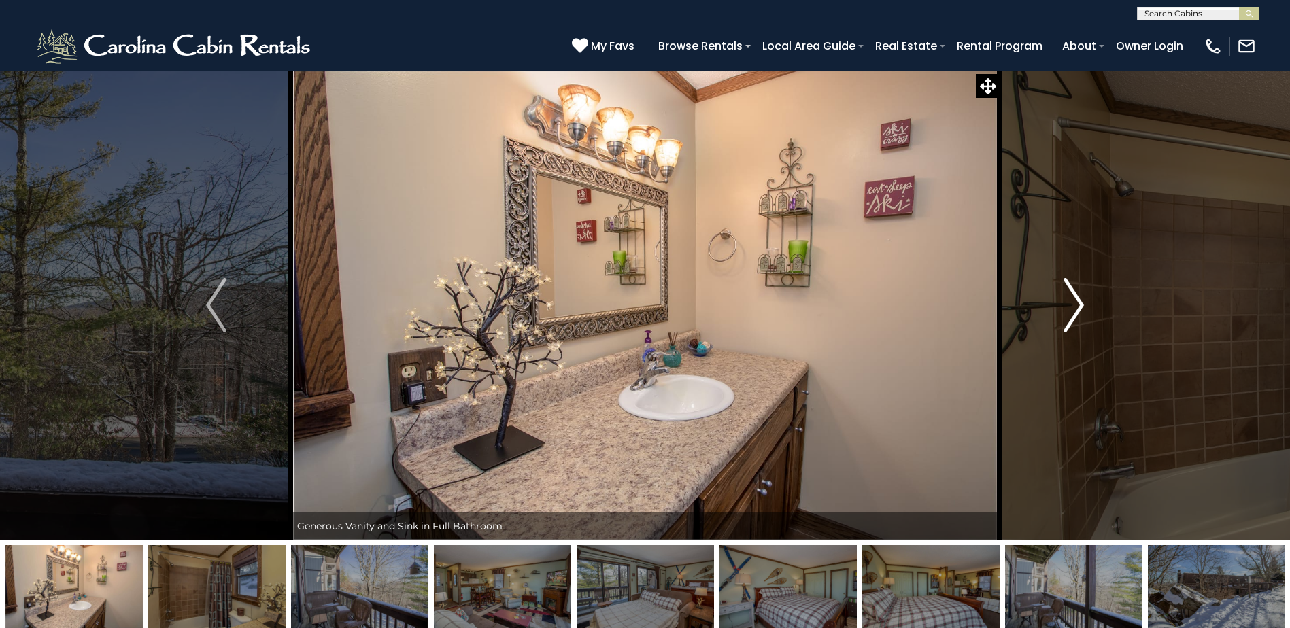
click at [1075, 298] on img "Next" at bounding box center [1073, 305] width 20 height 54
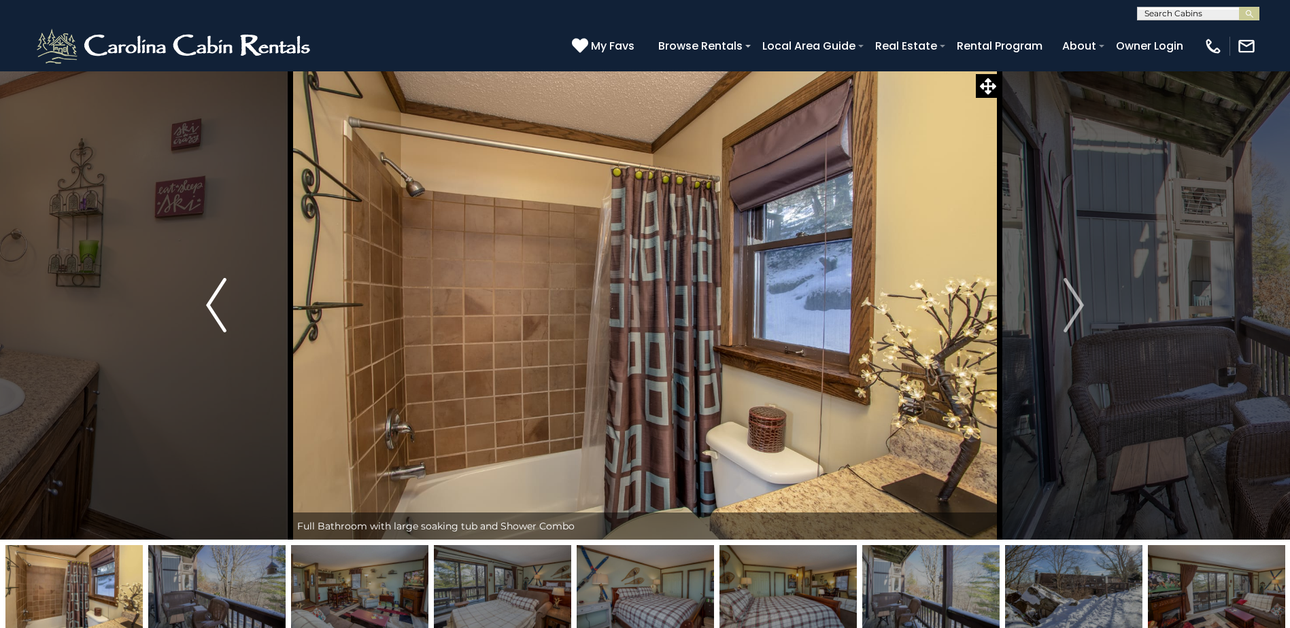
click at [207, 304] on img "Previous" at bounding box center [216, 305] width 20 height 54
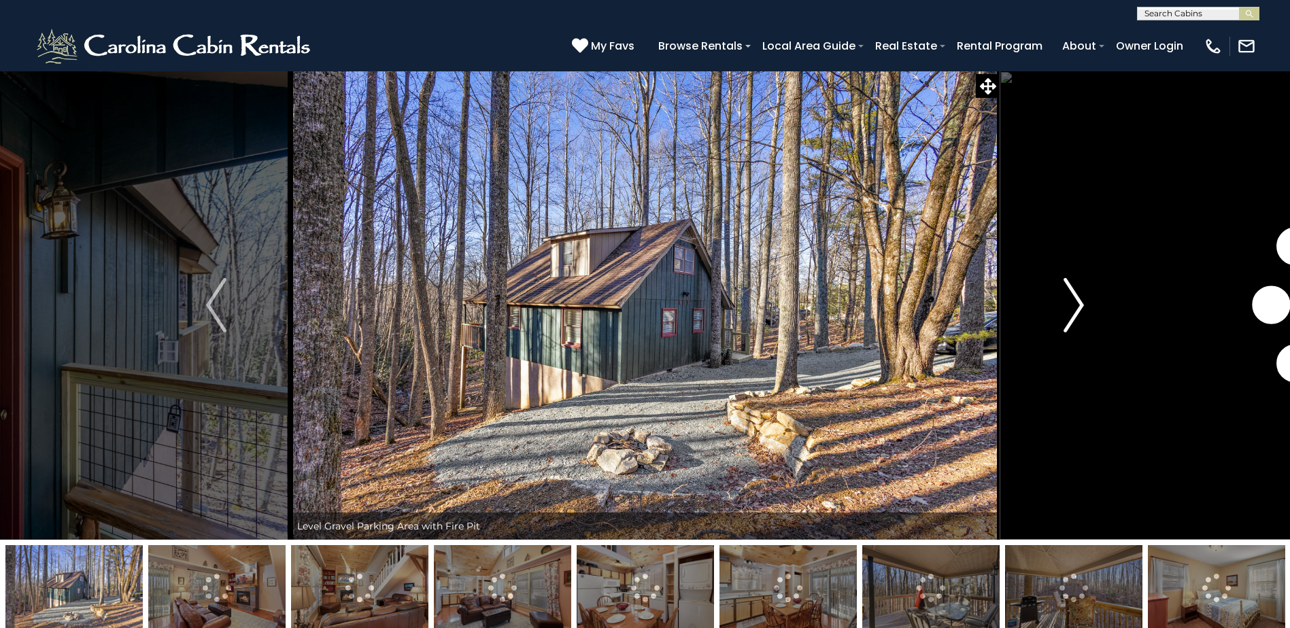
click at [1081, 304] on img "Next" at bounding box center [1073, 305] width 20 height 54
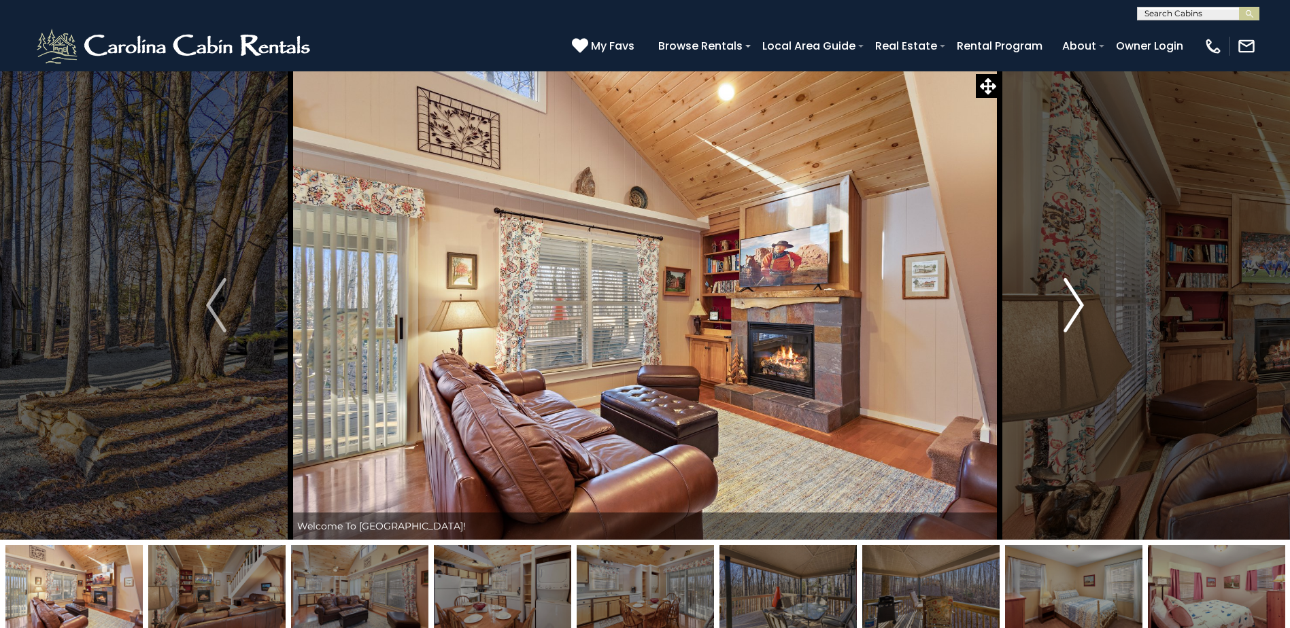
click at [1081, 304] on img "Next" at bounding box center [1073, 305] width 20 height 54
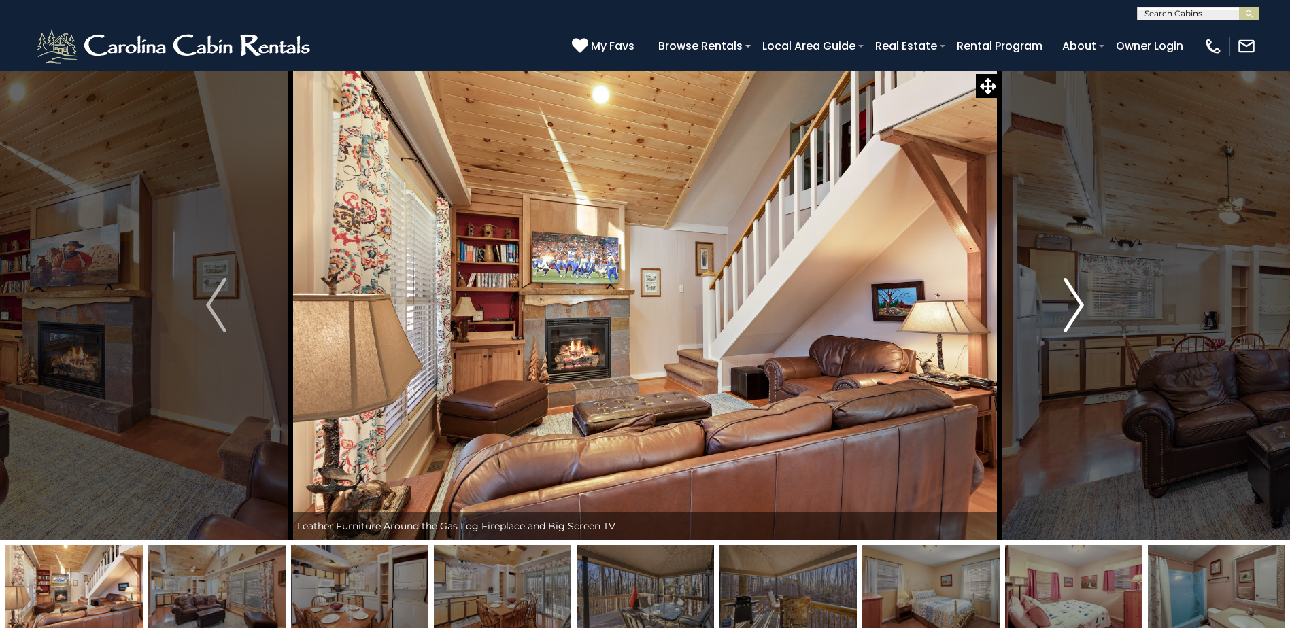
click at [1081, 304] on img "Next" at bounding box center [1073, 305] width 20 height 54
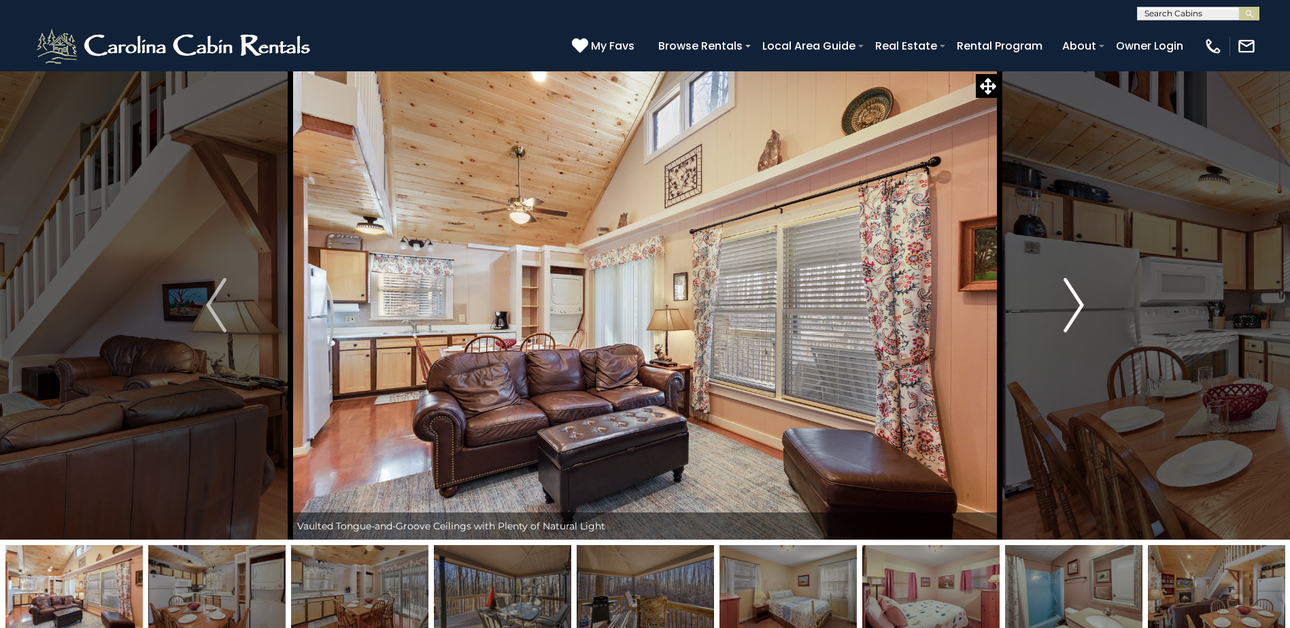
click at [1081, 304] on img "Next" at bounding box center [1073, 305] width 20 height 54
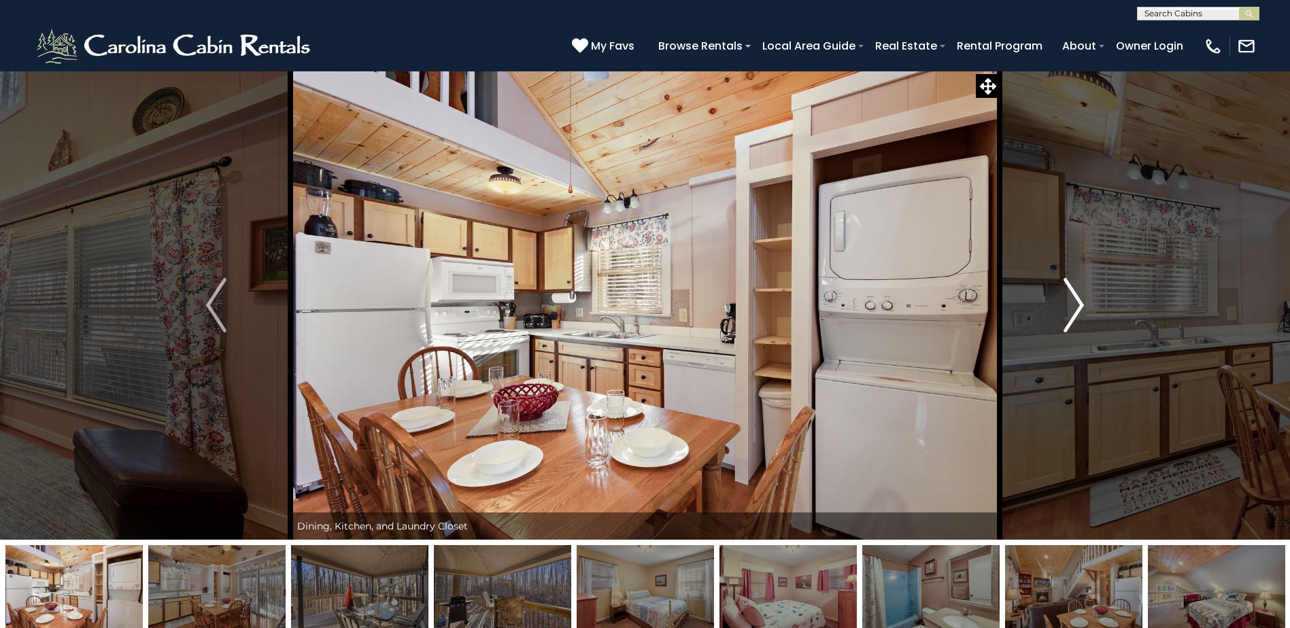
click at [1081, 304] on img "Next" at bounding box center [1073, 305] width 20 height 54
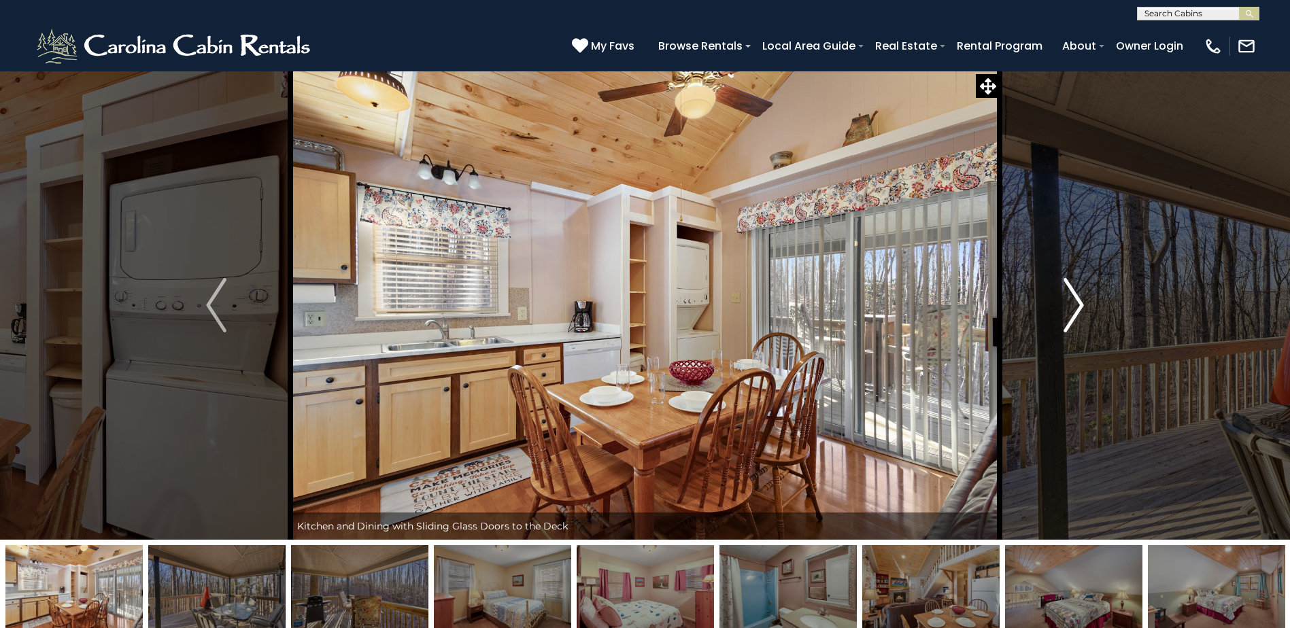
click at [1081, 304] on img "Next" at bounding box center [1073, 305] width 20 height 54
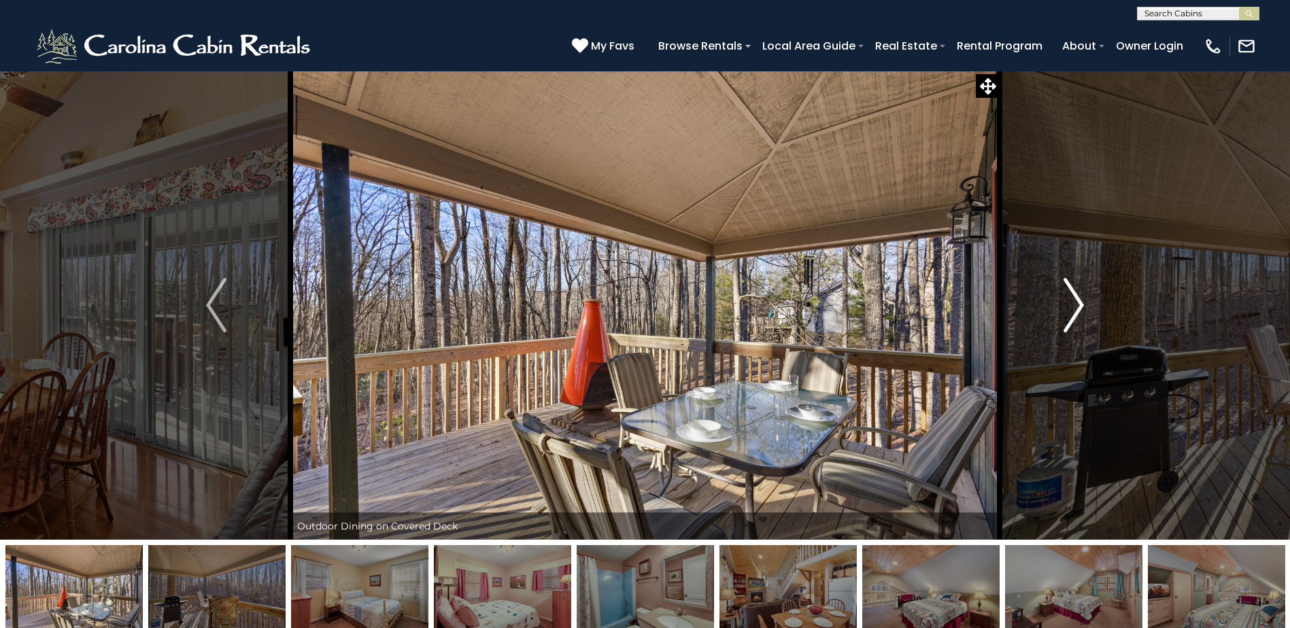
click at [1081, 304] on img "Next" at bounding box center [1073, 305] width 20 height 54
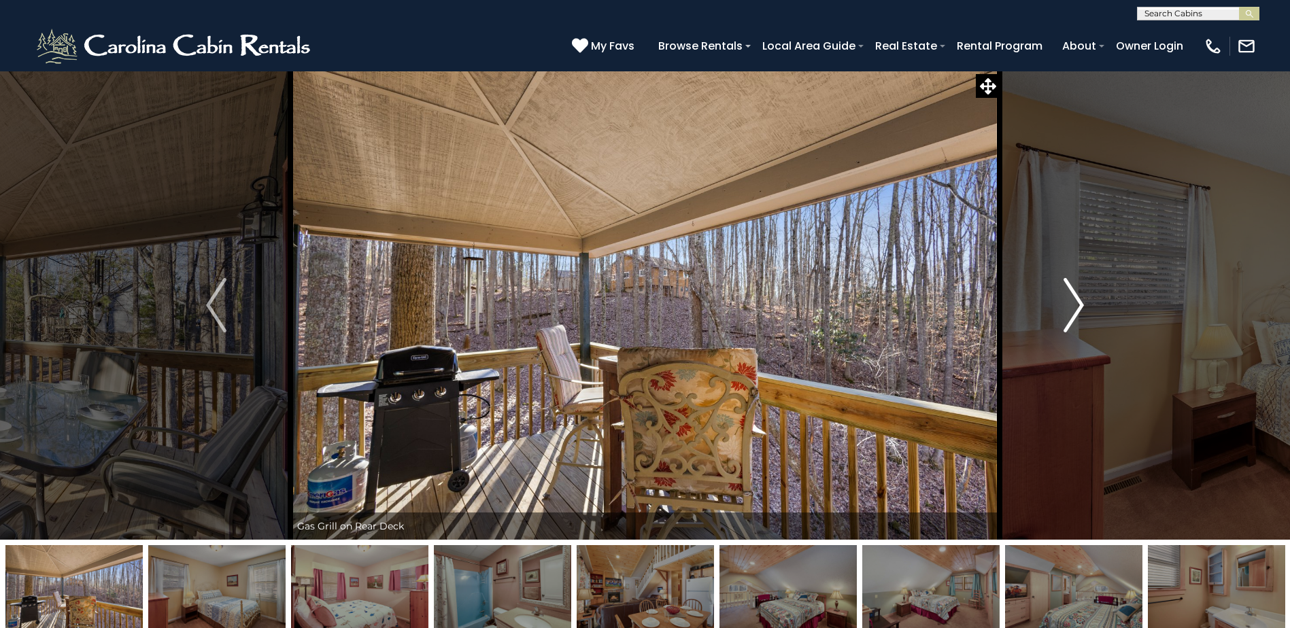
click at [1081, 304] on img "Next" at bounding box center [1073, 305] width 20 height 54
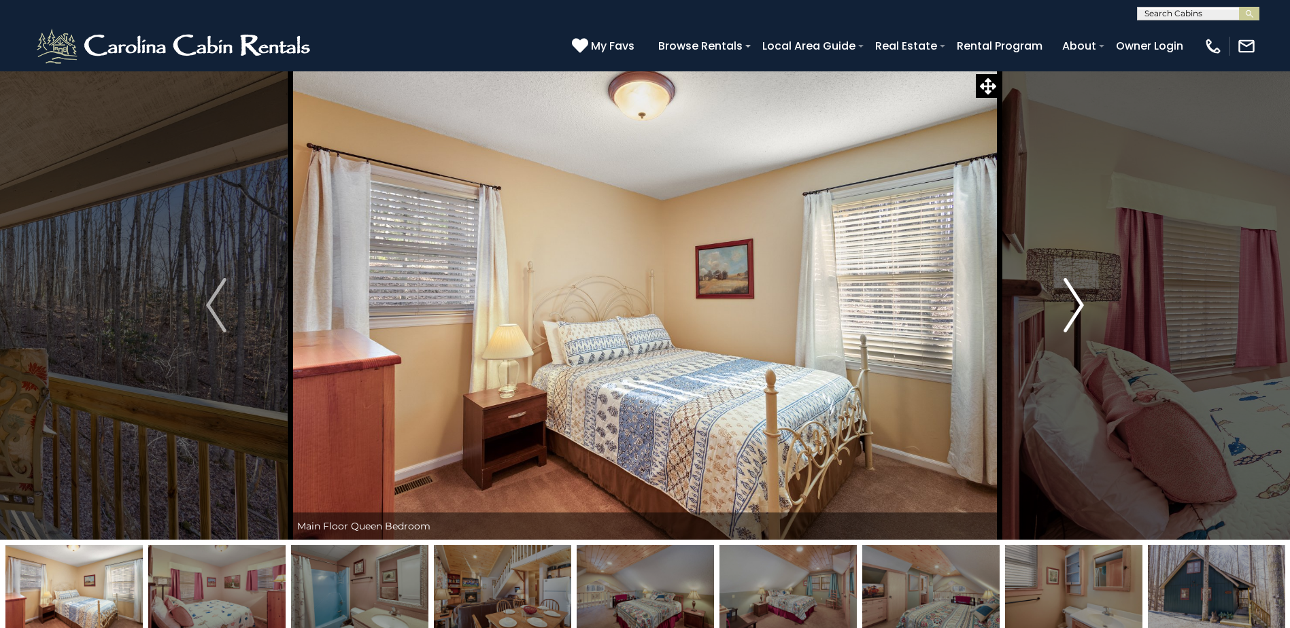
click at [1081, 305] on img "Next" at bounding box center [1073, 305] width 20 height 54
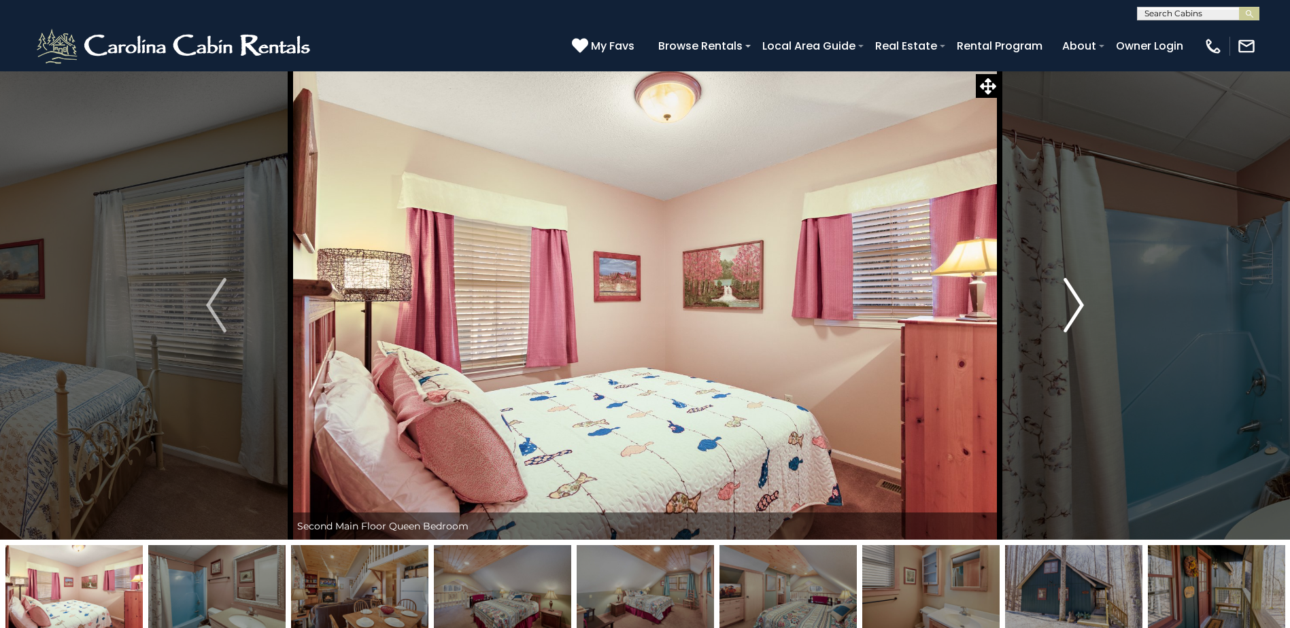
click at [1081, 305] on img "Next" at bounding box center [1073, 305] width 20 height 54
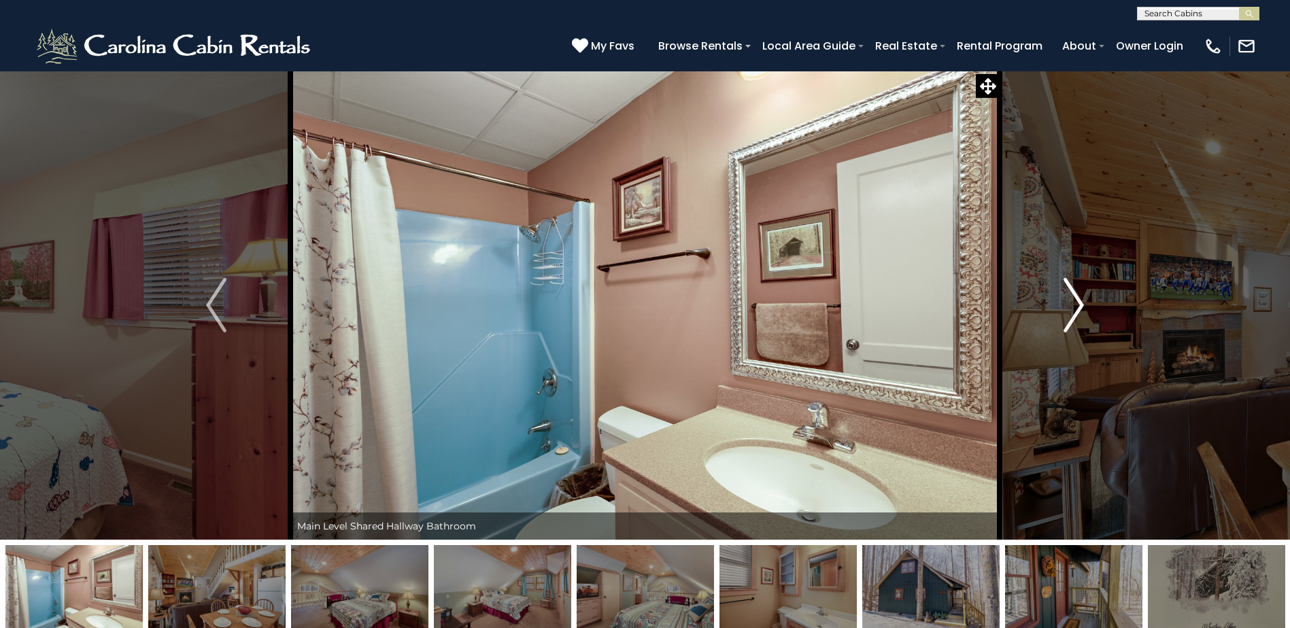
click at [1081, 305] on img "Next" at bounding box center [1073, 305] width 20 height 54
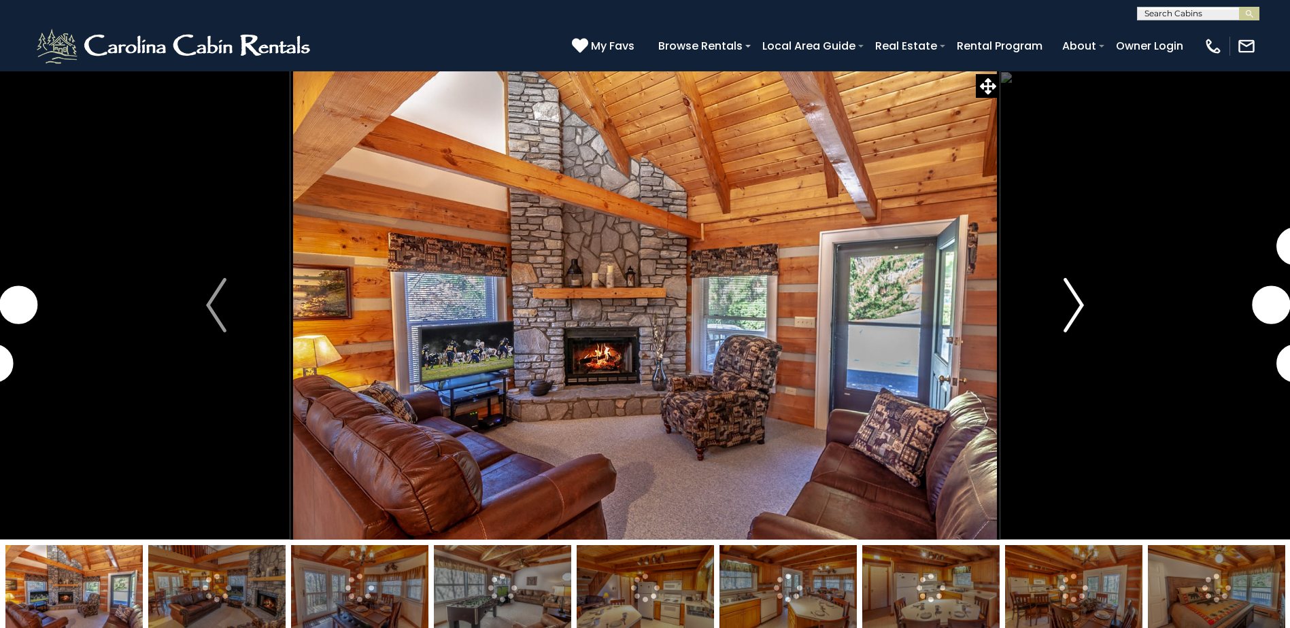
click at [1075, 307] on img "Next" at bounding box center [1073, 305] width 20 height 54
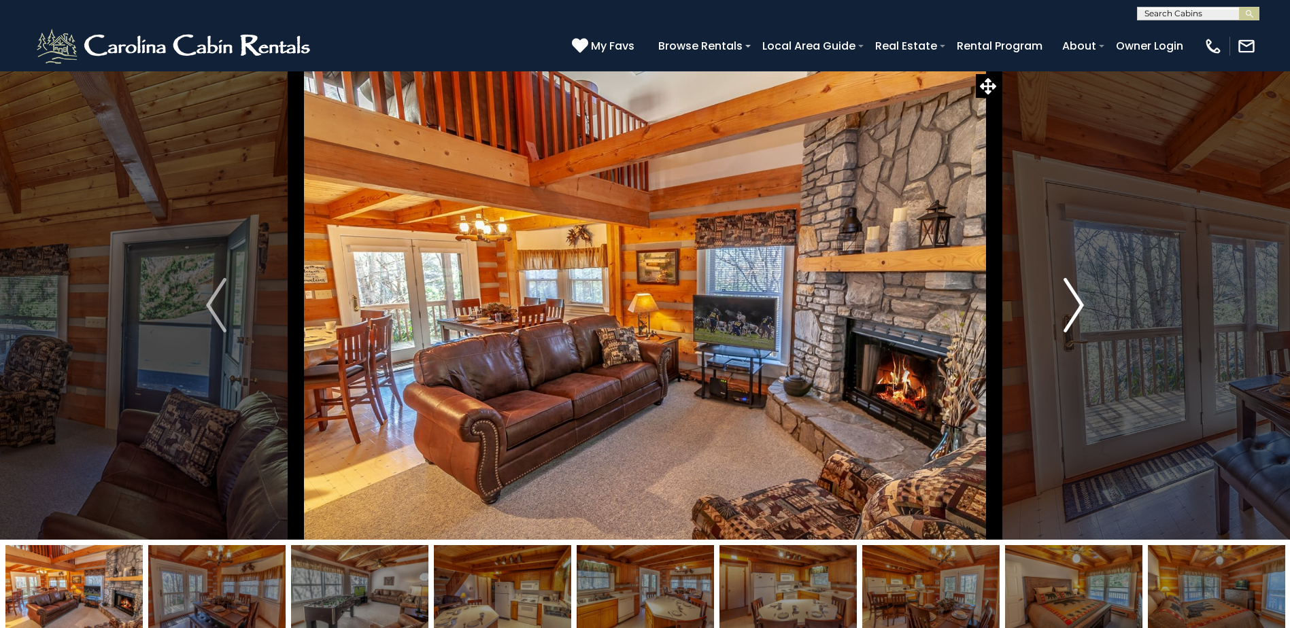
click at [1075, 307] on img "Next" at bounding box center [1073, 305] width 20 height 54
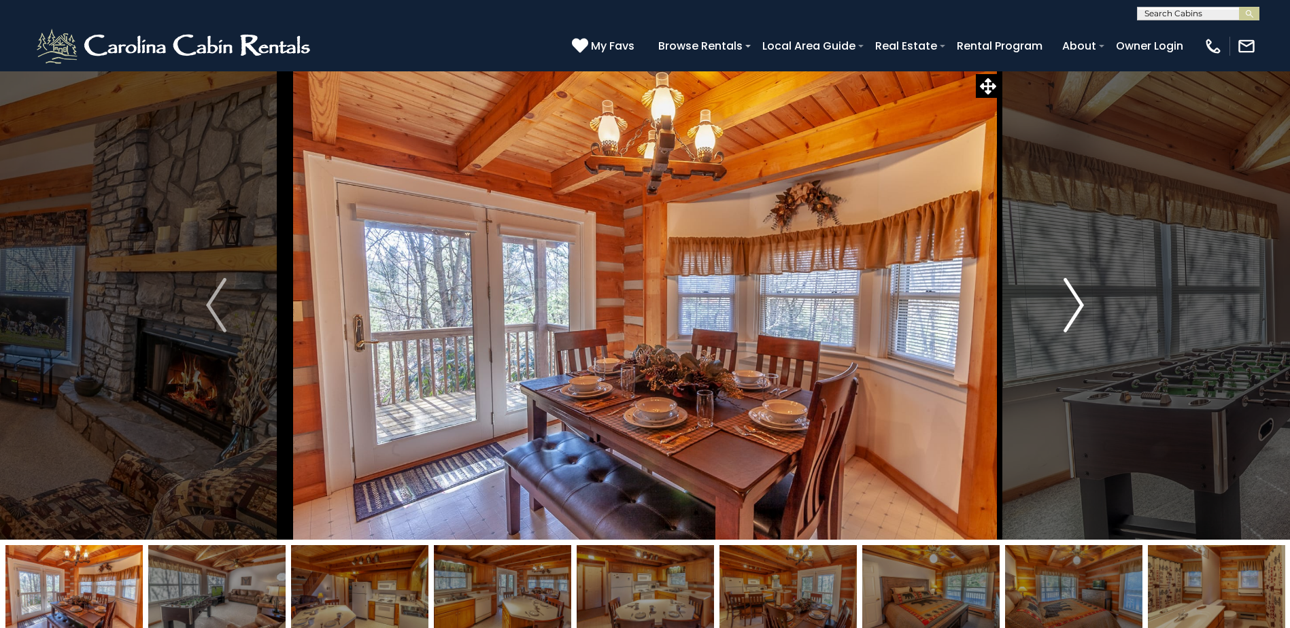
click at [1075, 307] on img "Next" at bounding box center [1073, 305] width 20 height 54
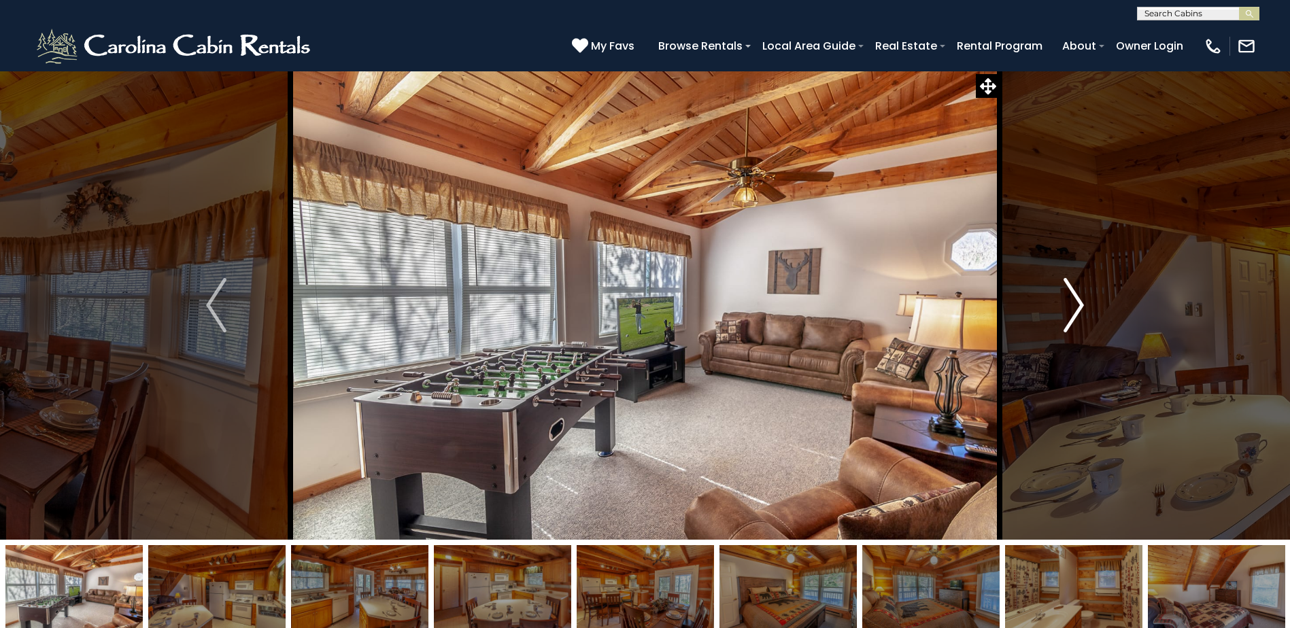
click at [1075, 307] on img "Next" at bounding box center [1073, 305] width 20 height 54
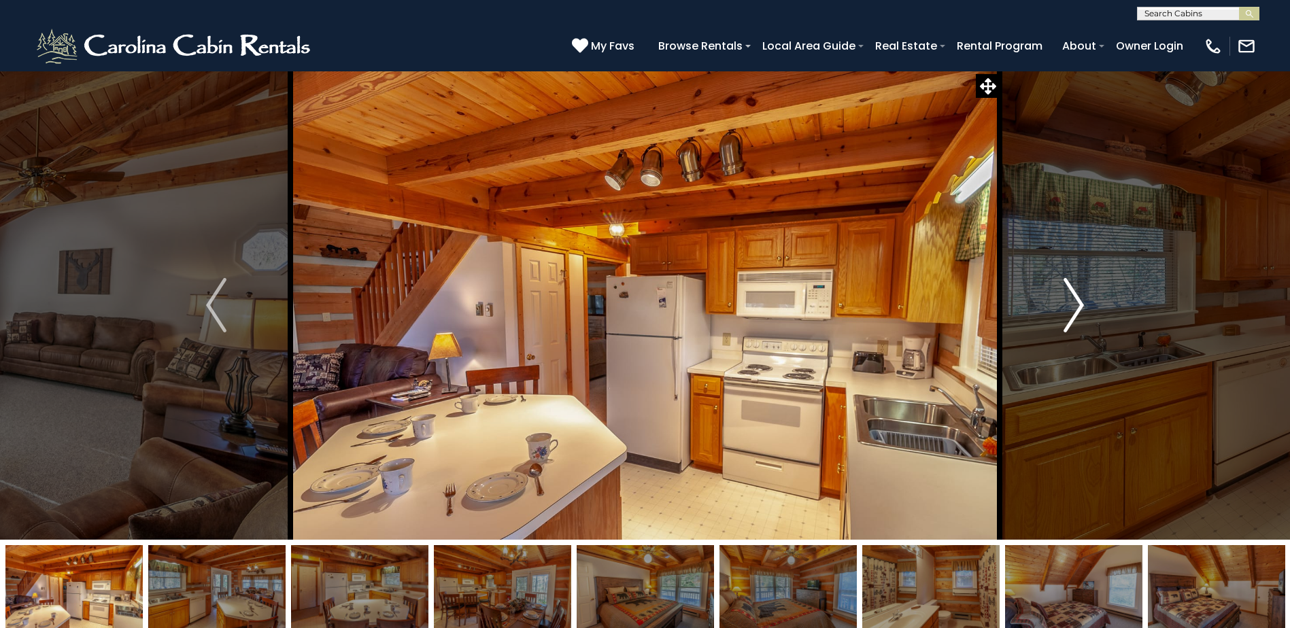
click at [1075, 307] on img "Next" at bounding box center [1073, 305] width 20 height 54
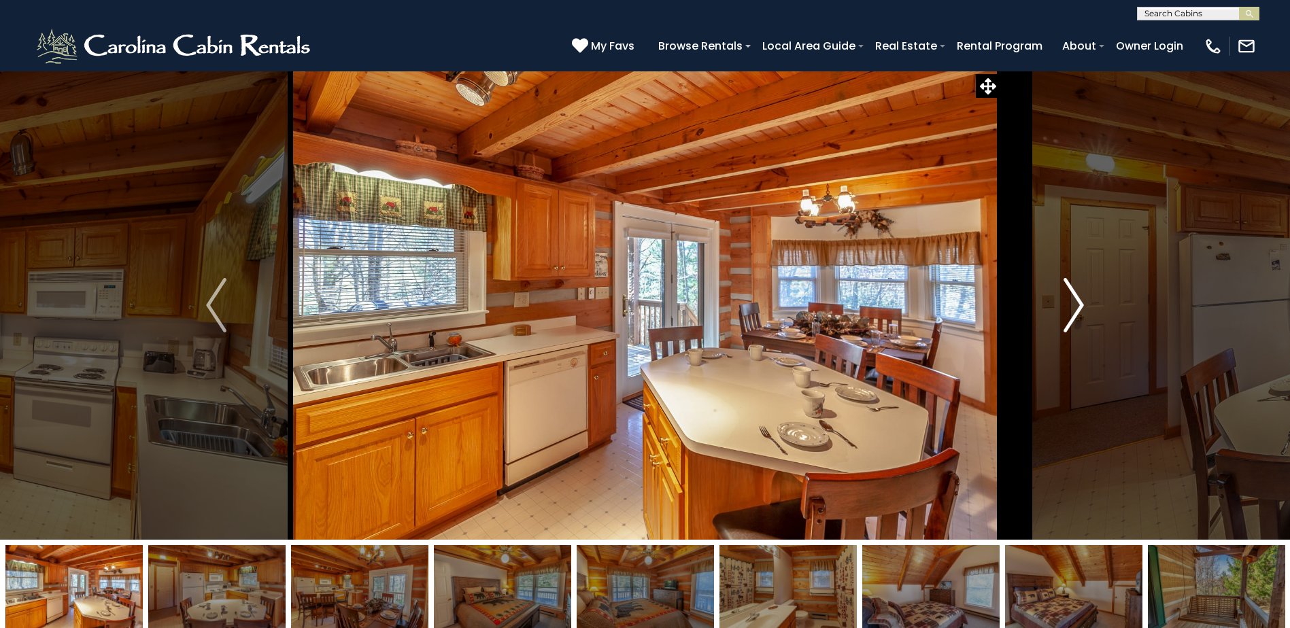
click at [1075, 307] on img "Next" at bounding box center [1073, 305] width 20 height 54
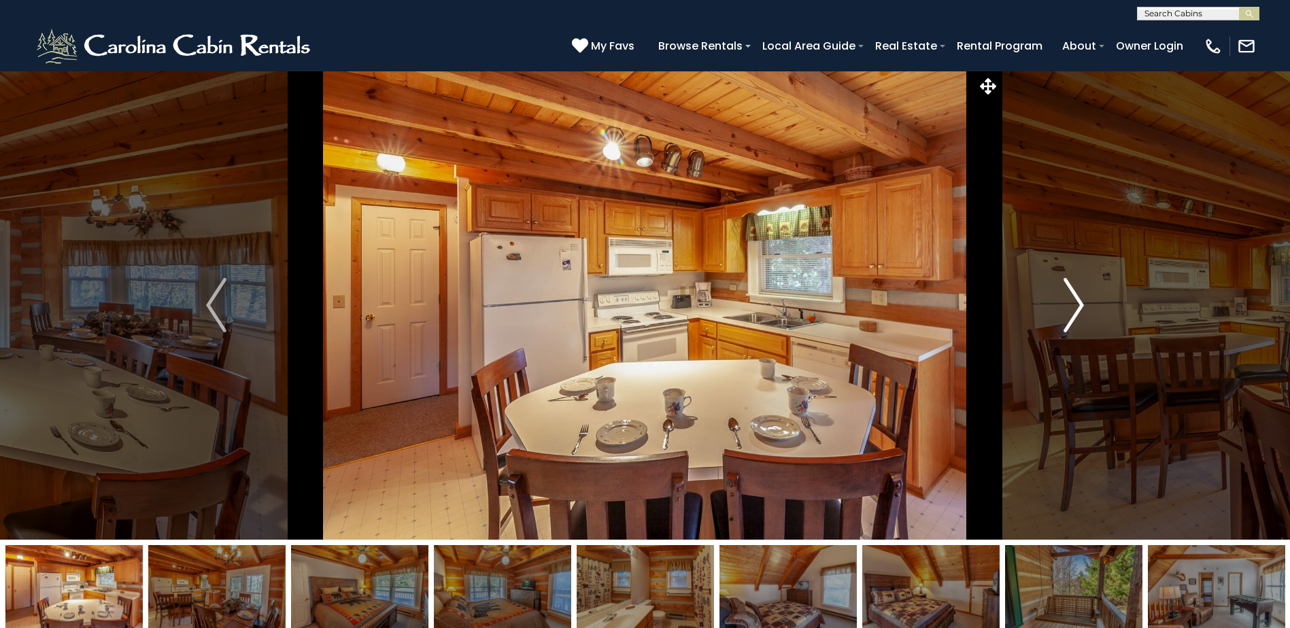
click at [1075, 307] on img "Next" at bounding box center [1073, 305] width 20 height 54
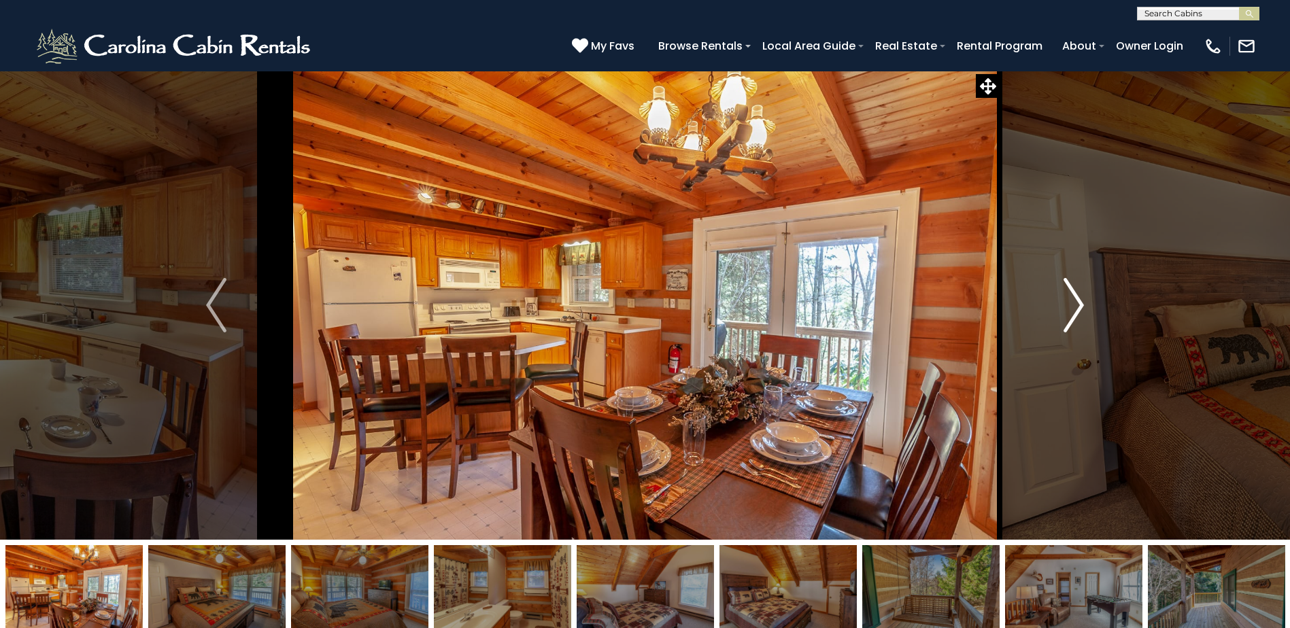
click at [1075, 307] on img "Next" at bounding box center [1073, 305] width 20 height 54
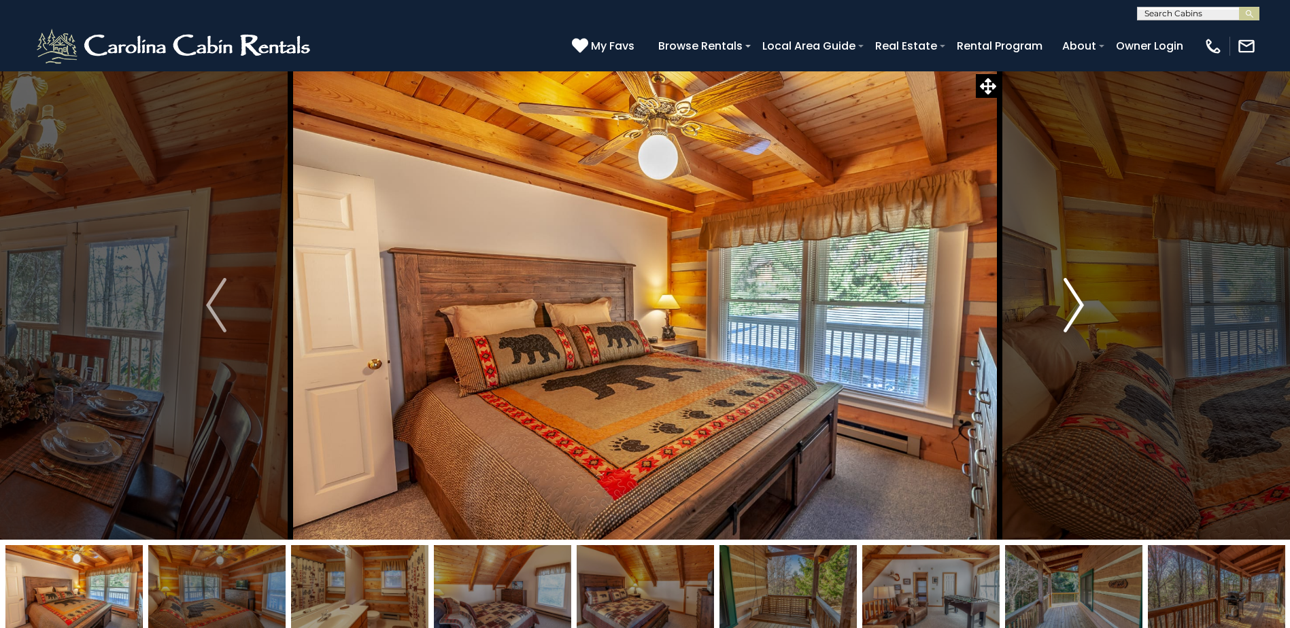
click at [1075, 307] on img "Next" at bounding box center [1073, 305] width 20 height 54
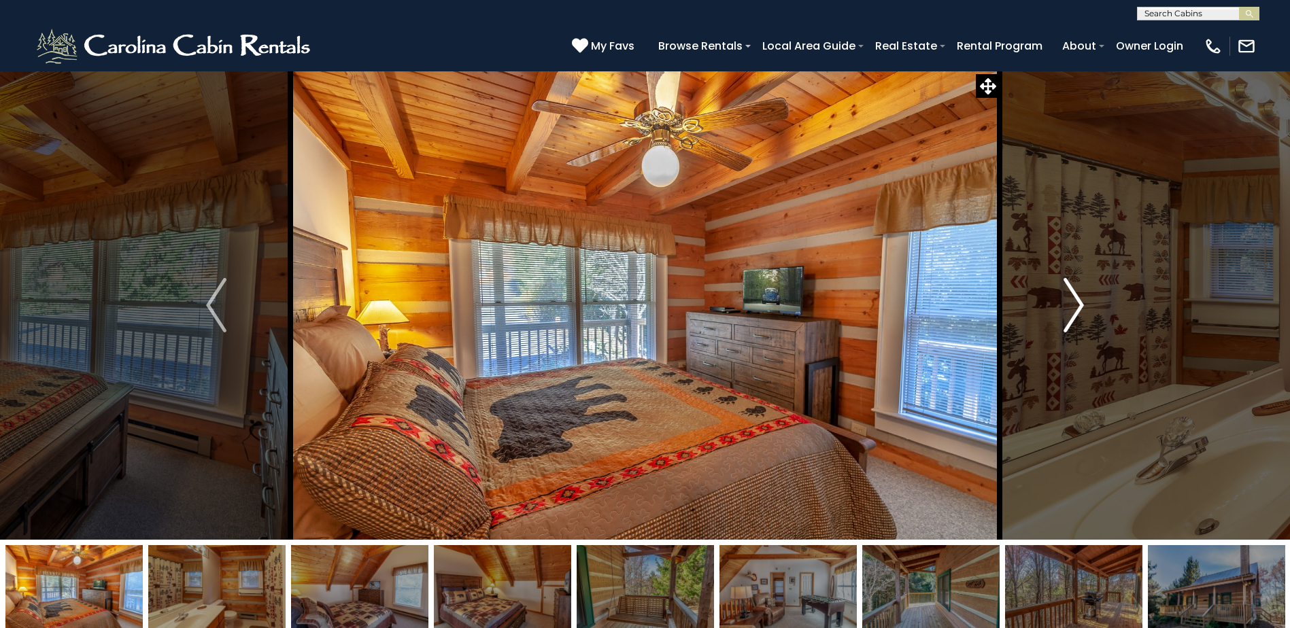
click at [1076, 307] on img "Next" at bounding box center [1073, 305] width 20 height 54
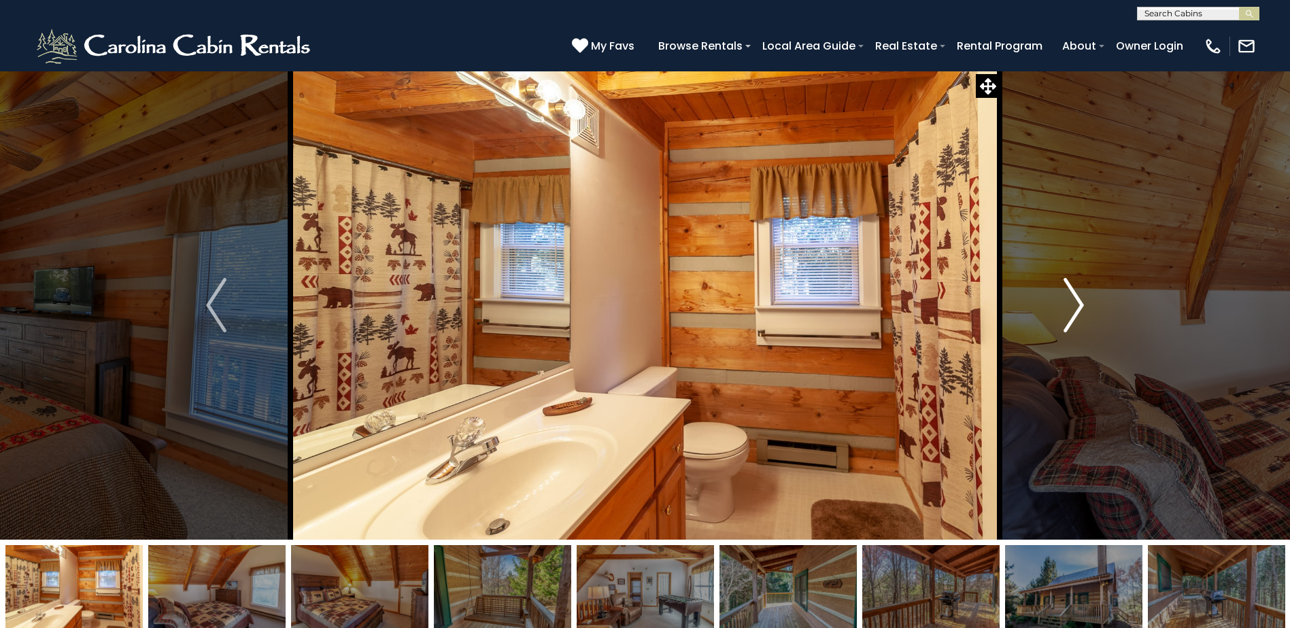
click at [1076, 306] on img "Next" at bounding box center [1073, 305] width 20 height 54
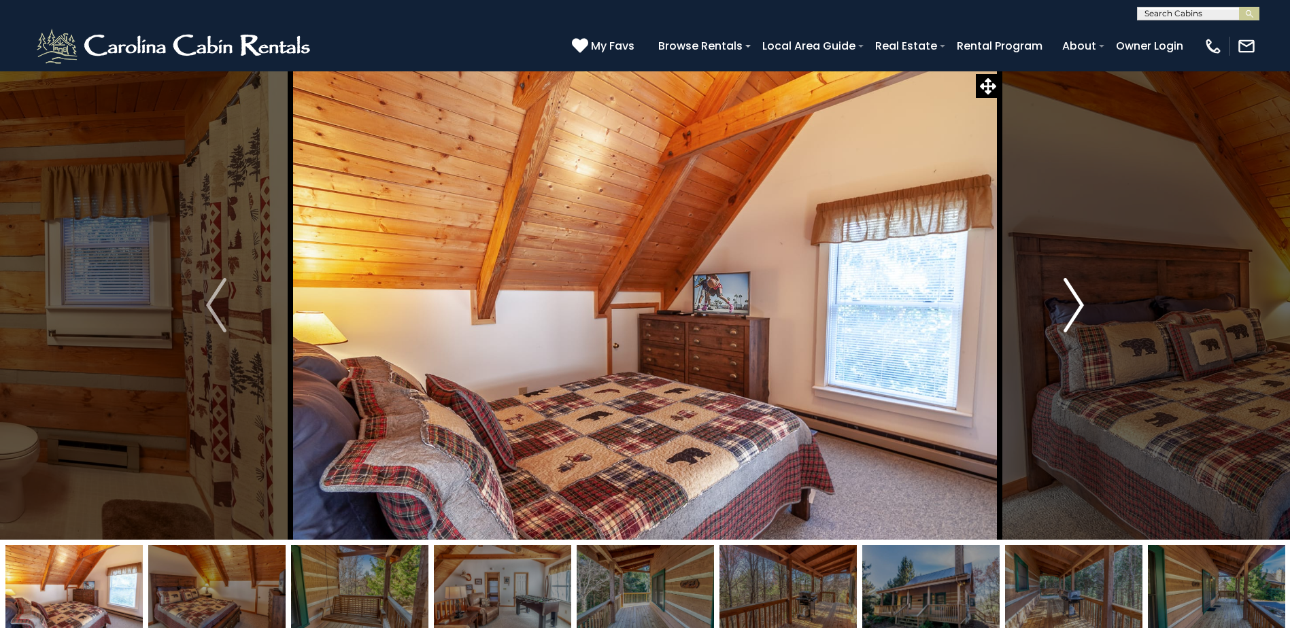
click at [1076, 306] on img "Next" at bounding box center [1073, 305] width 20 height 54
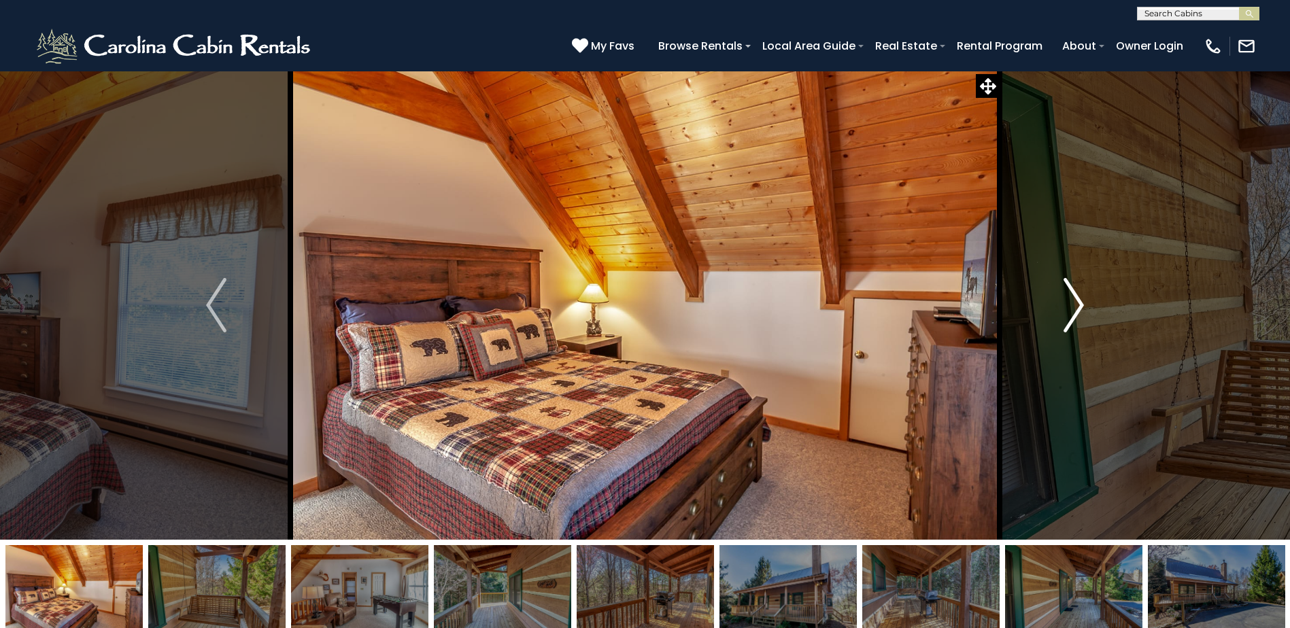
click at [1076, 306] on img "Next" at bounding box center [1073, 305] width 20 height 54
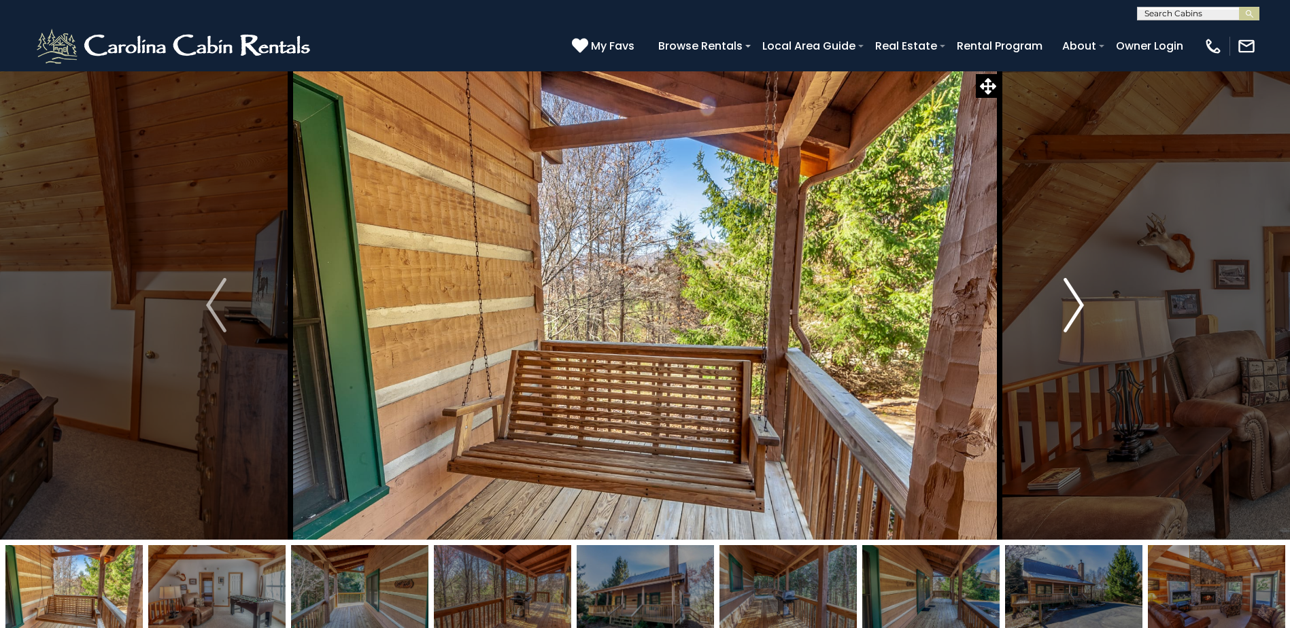
click at [1076, 306] on img "Next" at bounding box center [1073, 305] width 20 height 54
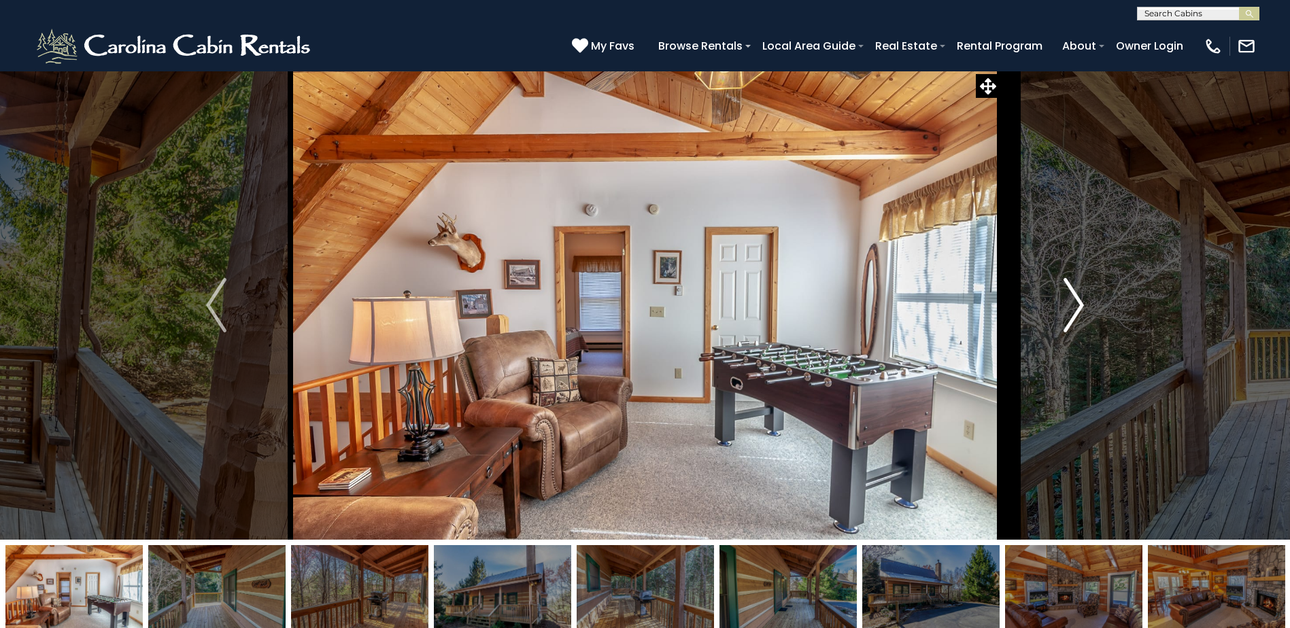
click at [1076, 306] on img "Next" at bounding box center [1073, 305] width 20 height 54
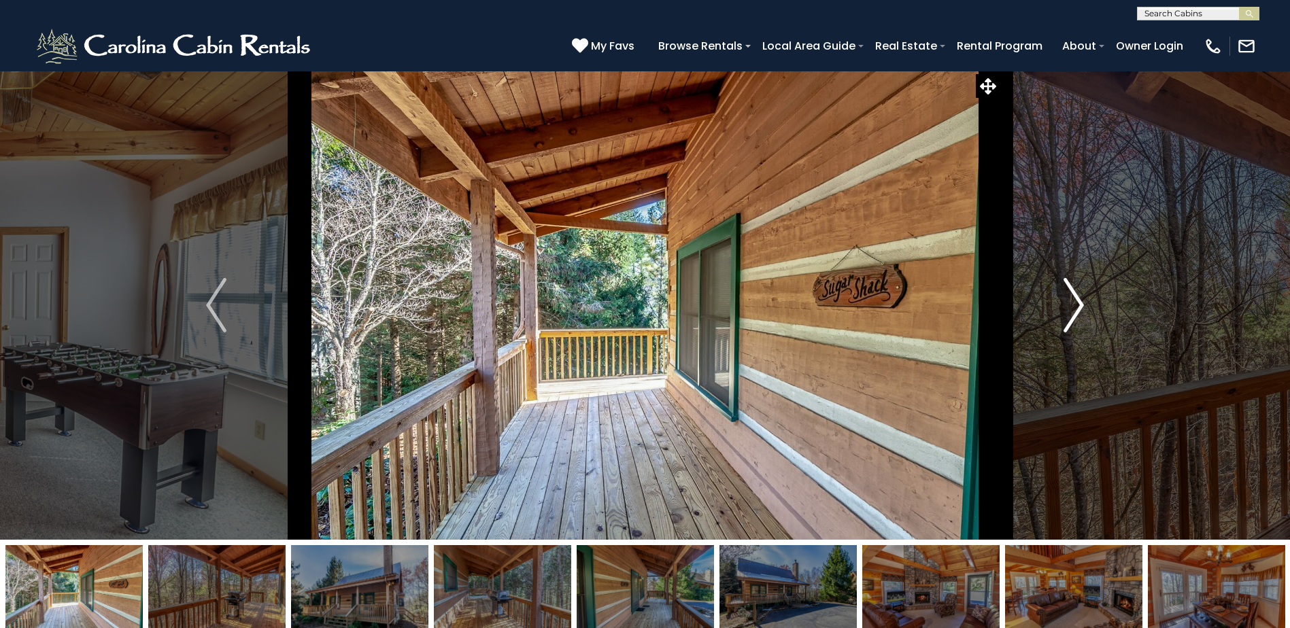
click at [1076, 306] on img "Next" at bounding box center [1073, 305] width 20 height 54
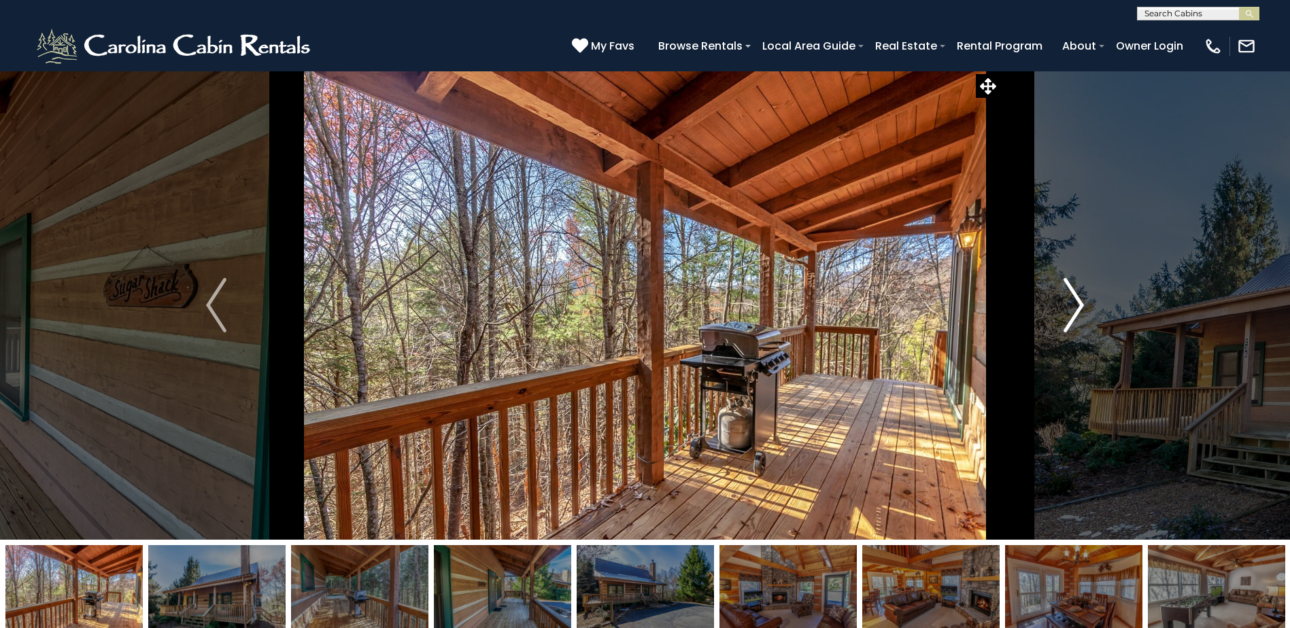
click at [1076, 306] on img "Next" at bounding box center [1073, 305] width 20 height 54
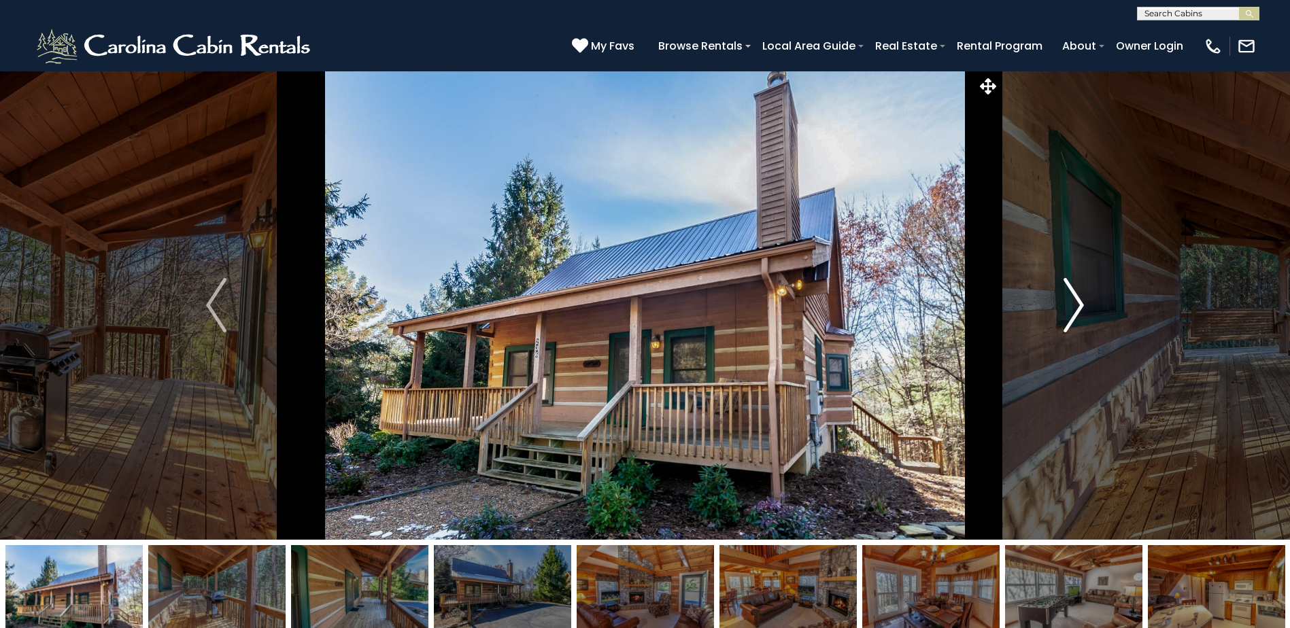
click at [1076, 306] on img "Next" at bounding box center [1073, 305] width 20 height 54
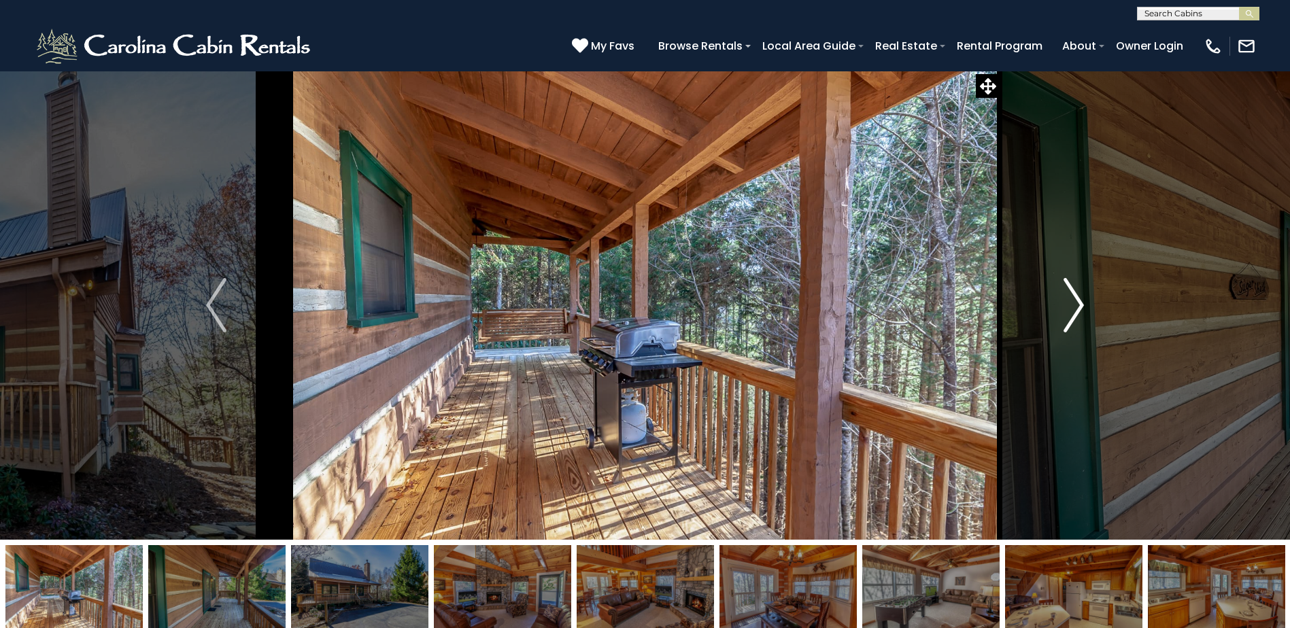
click at [1076, 306] on img "Next" at bounding box center [1073, 305] width 20 height 54
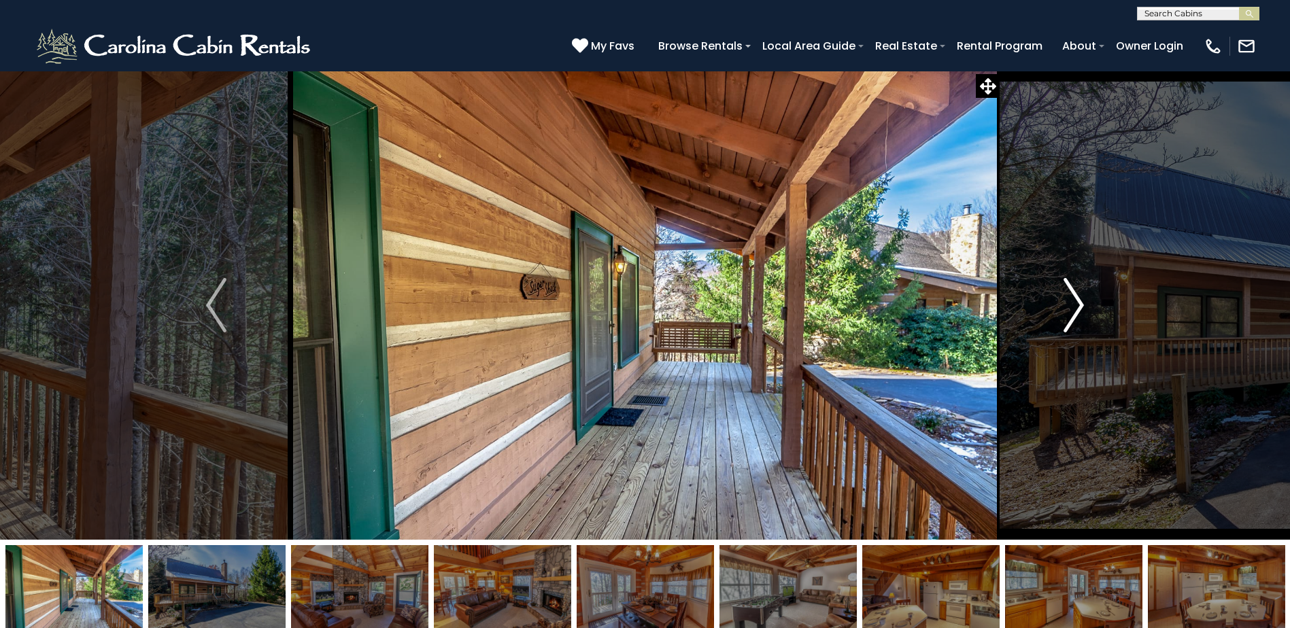
click at [1076, 306] on img "Next" at bounding box center [1073, 305] width 20 height 54
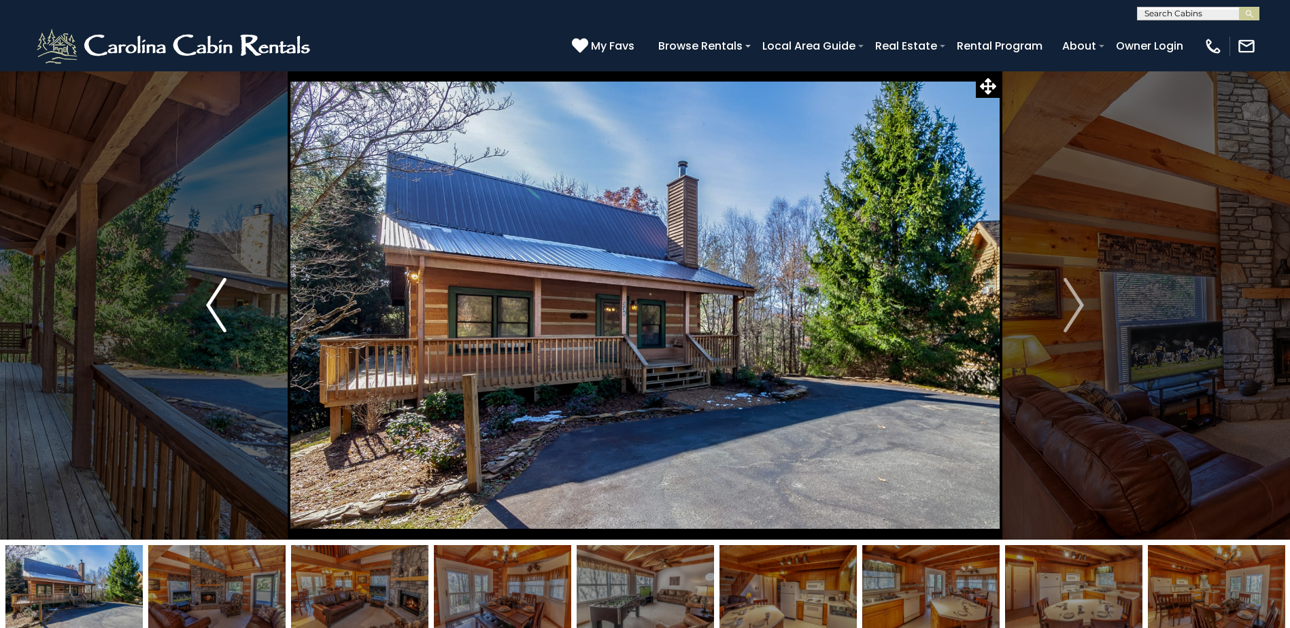
click at [216, 305] on img "Previous" at bounding box center [216, 305] width 20 height 54
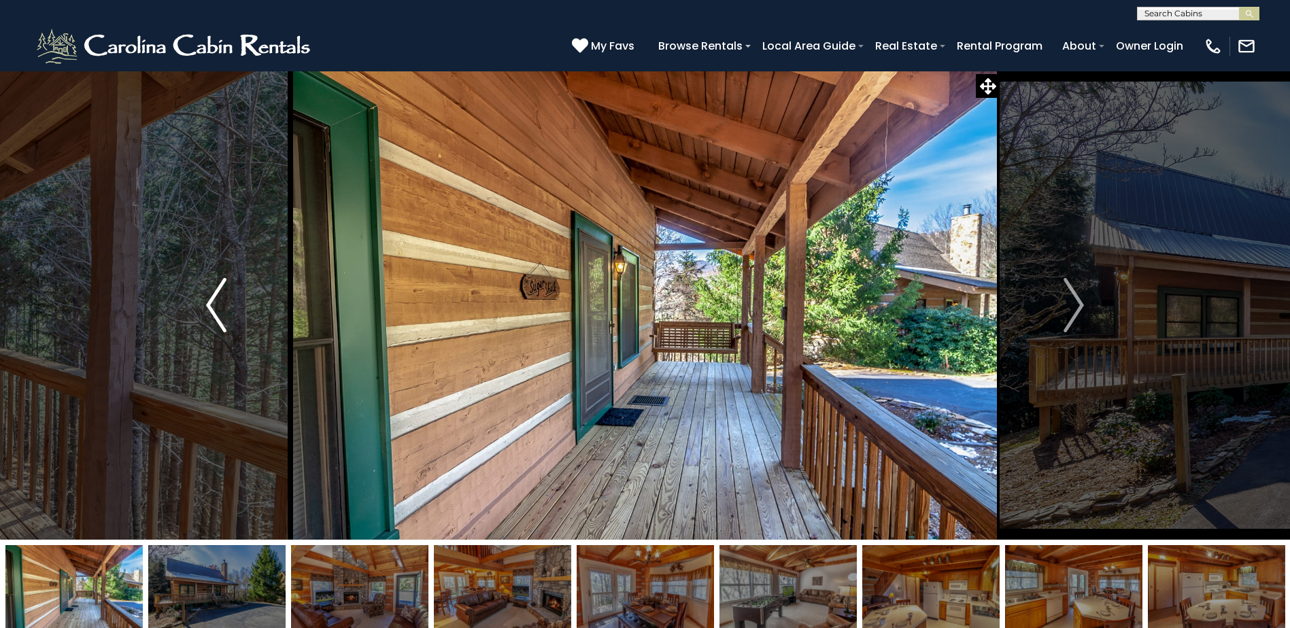
click at [216, 305] on img "Previous" at bounding box center [216, 305] width 20 height 54
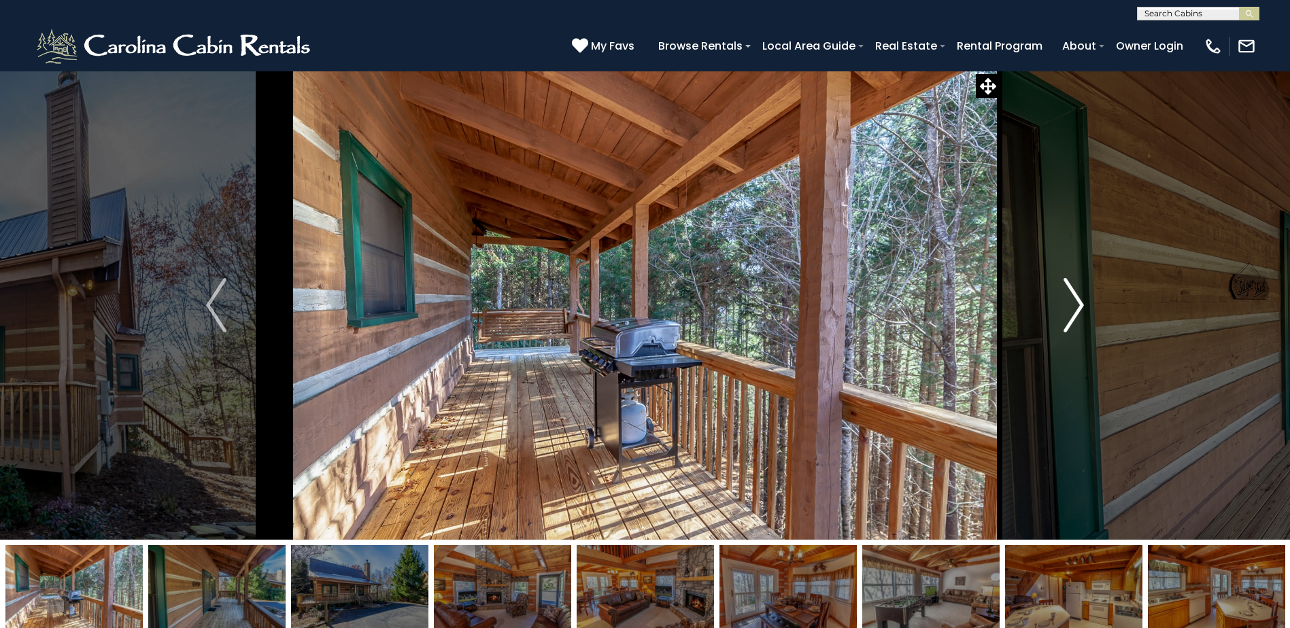
click at [1066, 309] on img "Next" at bounding box center [1073, 305] width 20 height 54
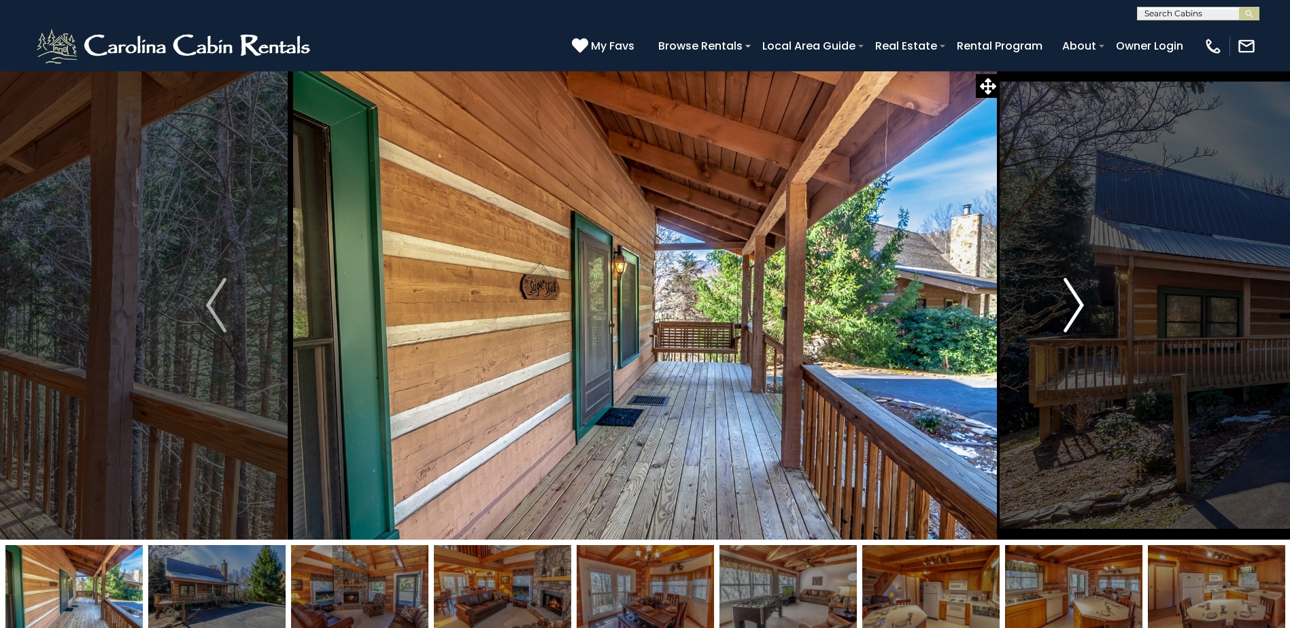
click at [1066, 309] on img "Next" at bounding box center [1073, 305] width 20 height 54
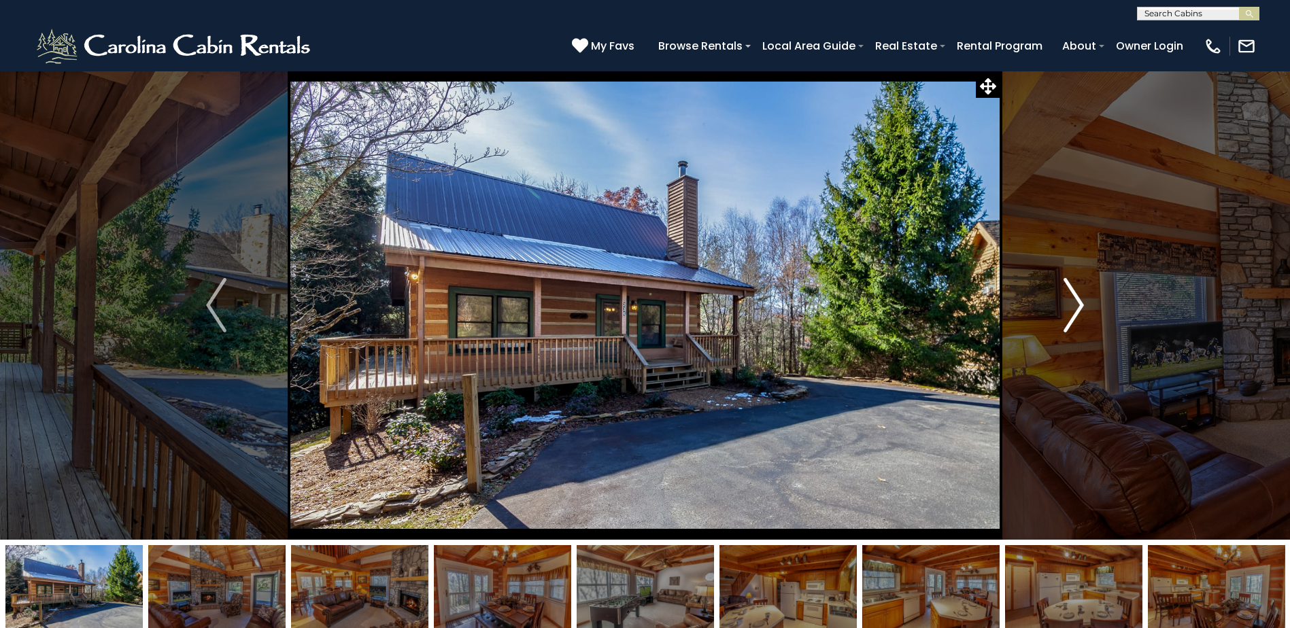
click at [1066, 309] on img "Next" at bounding box center [1073, 305] width 20 height 54
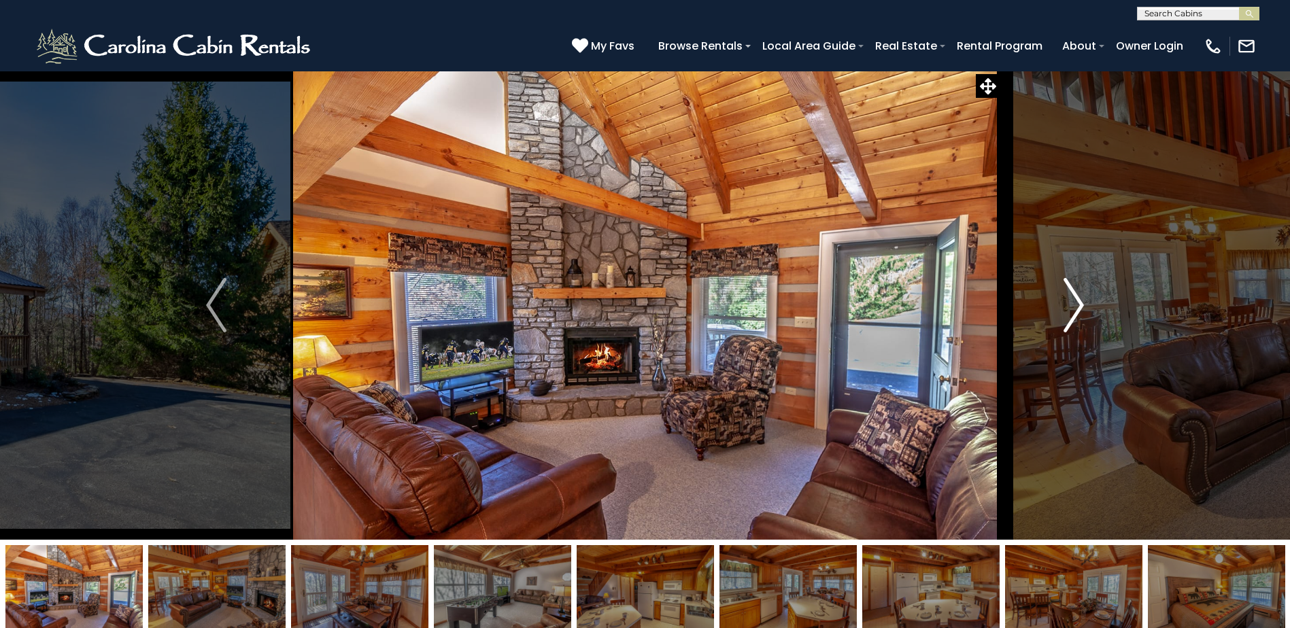
click at [1066, 309] on img "Next" at bounding box center [1073, 305] width 20 height 54
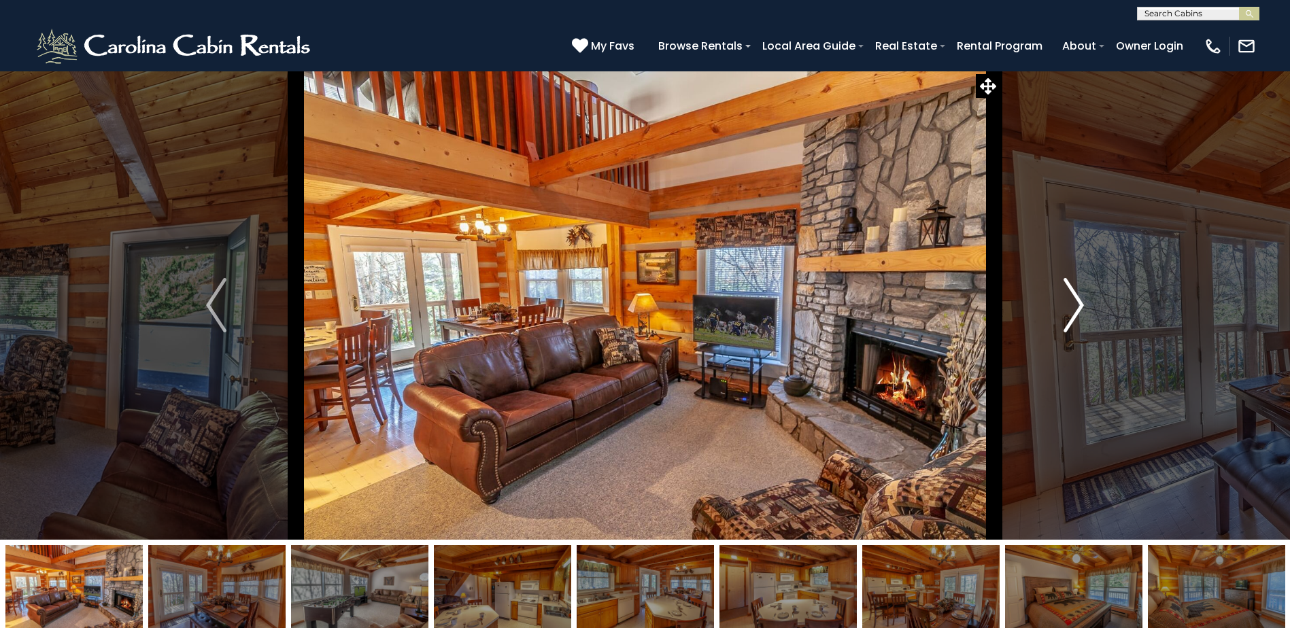
click at [1066, 309] on img "Next" at bounding box center [1073, 305] width 20 height 54
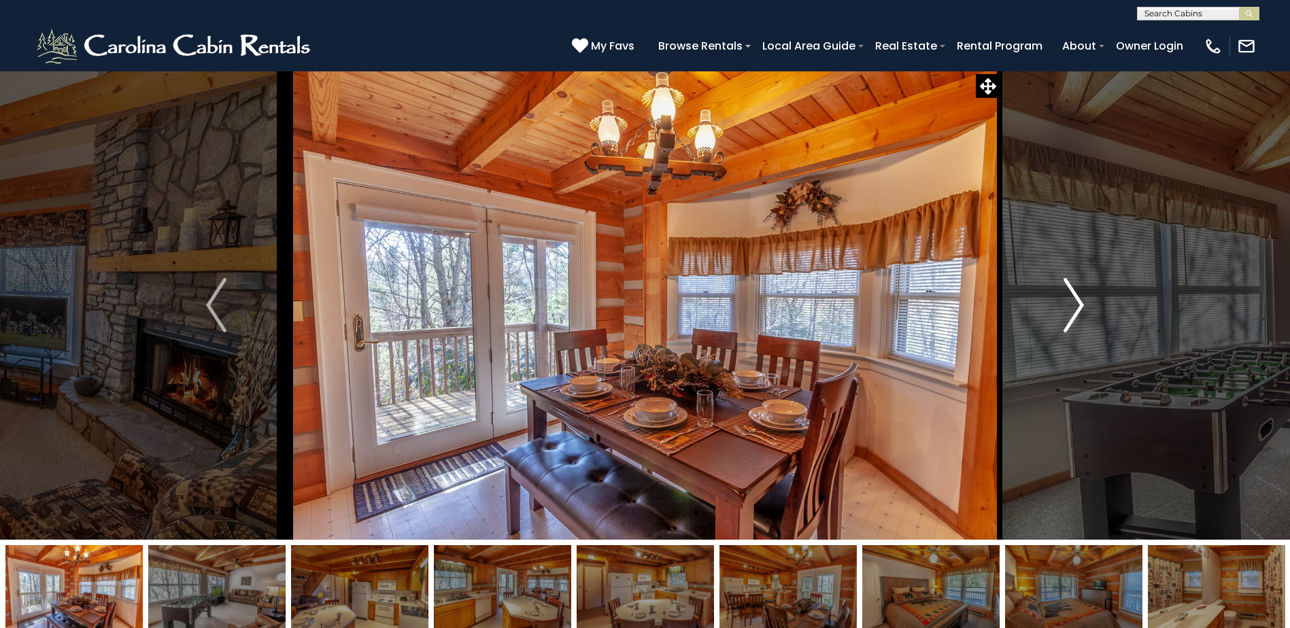
click at [1066, 309] on img "Next" at bounding box center [1073, 305] width 20 height 54
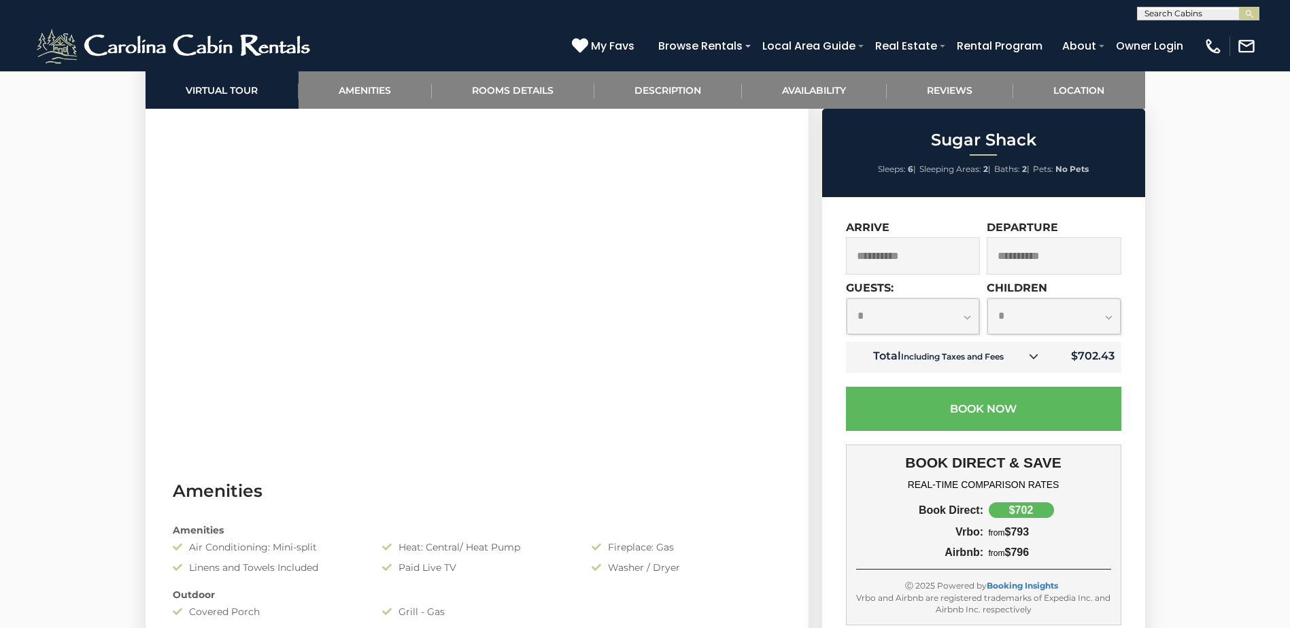
scroll to position [884, 0]
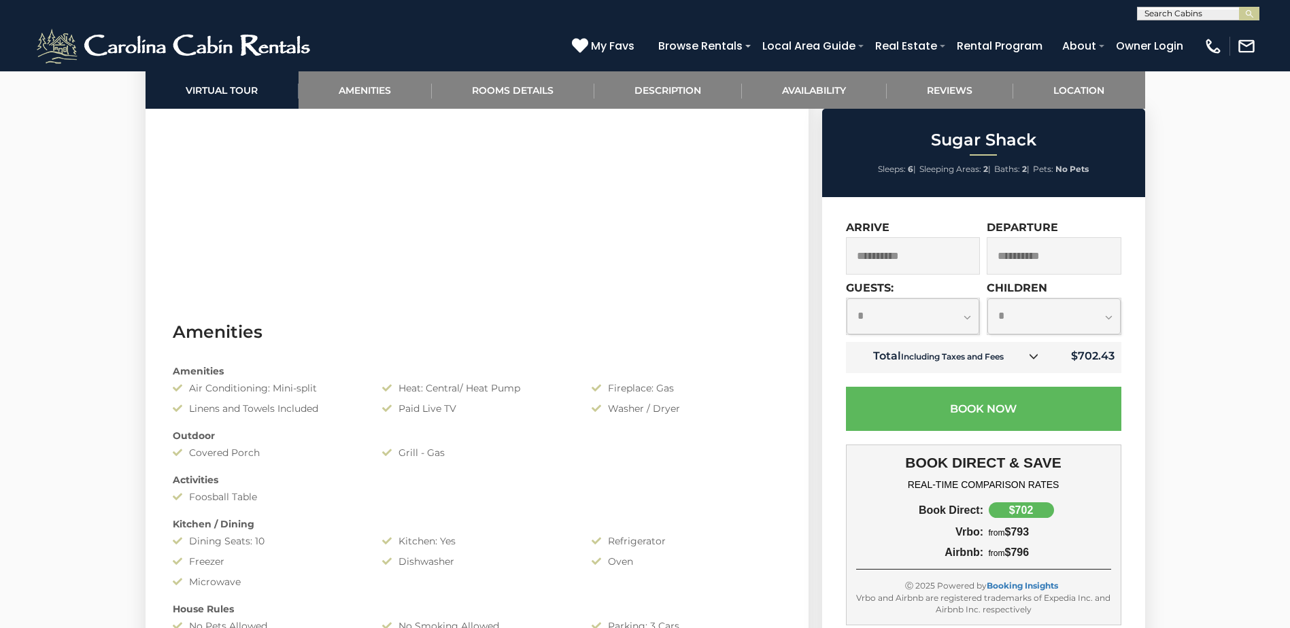
click at [961, 318] on select "**********" at bounding box center [912, 316] width 133 height 36
select select "*"
click at [846, 298] on select "**********" at bounding box center [912, 316] width 133 height 36
click at [1087, 313] on select "**********" at bounding box center [1053, 316] width 133 height 36
select select "*"
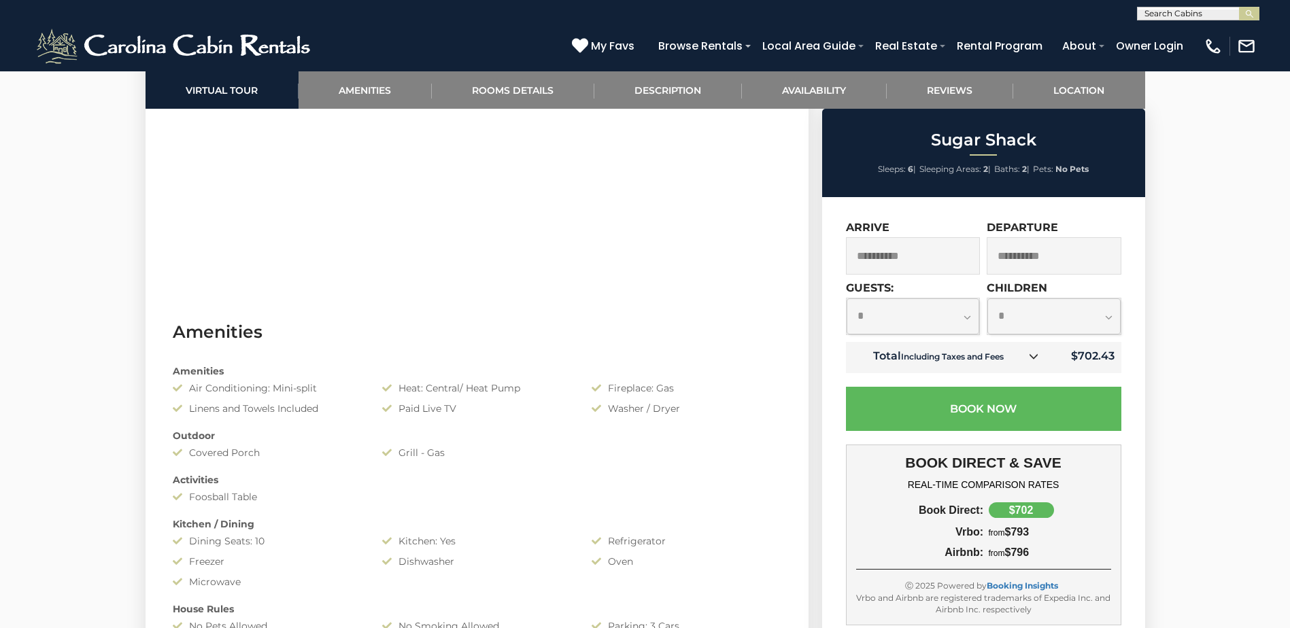
click at [987, 298] on select "**********" at bounding box center [1053, 316] width 133 height 36
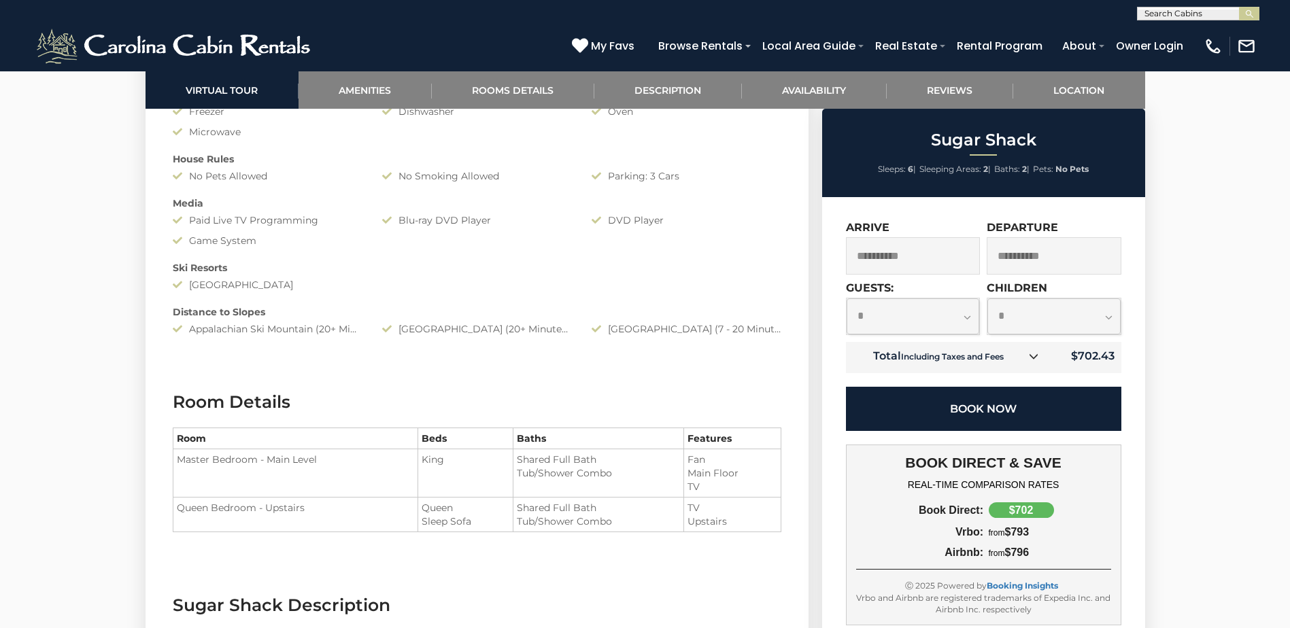
scroll to position [1360, 0]
